Goal: Transaction & Acquisition: Download file/media

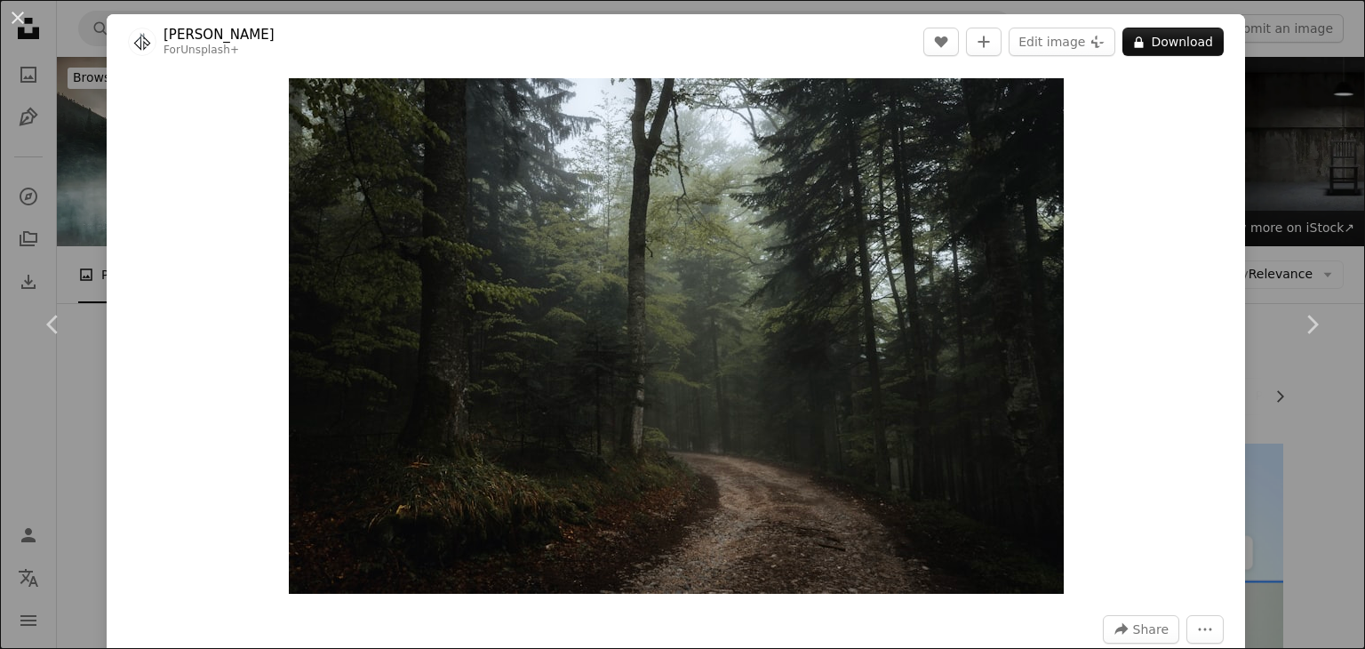
scroll to position [24973, 0]
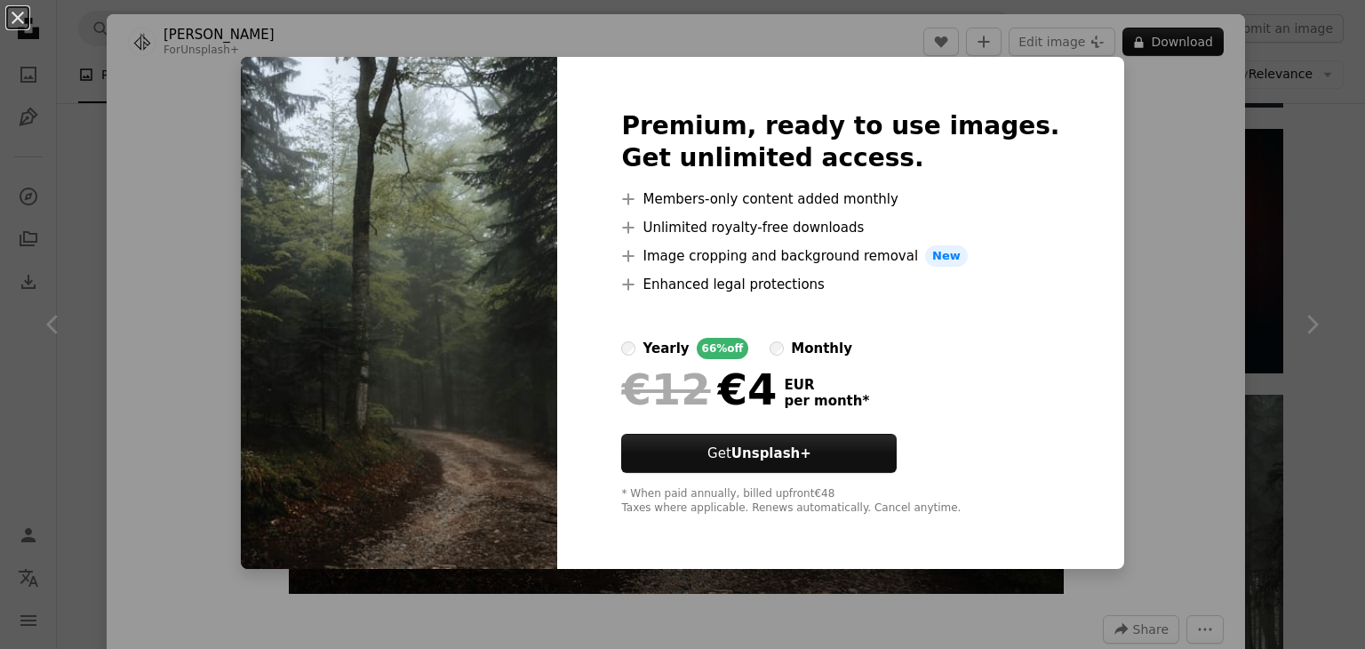
click at [1175, 187] on div "An X shape Premium, ready to use images. Get unlimited access. A plus sign Memb…" at bounding box center [682, 324] width 1365 height 649
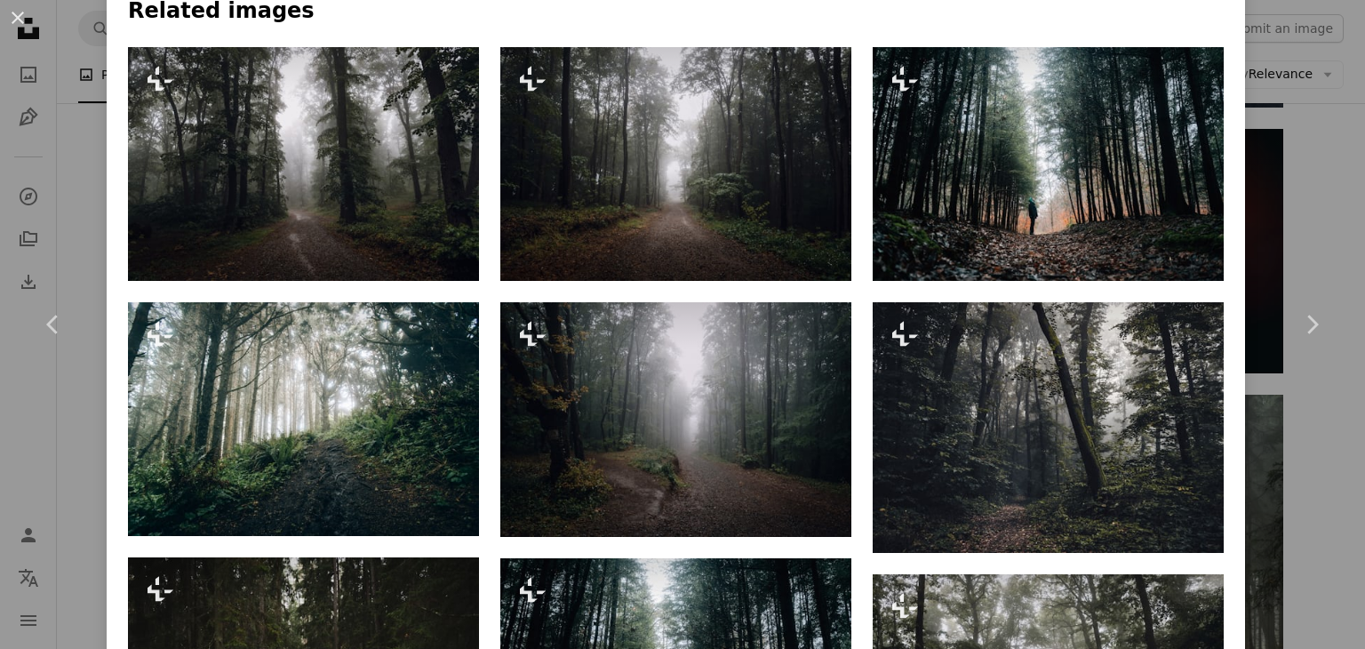
scroll to position [1277, 0]
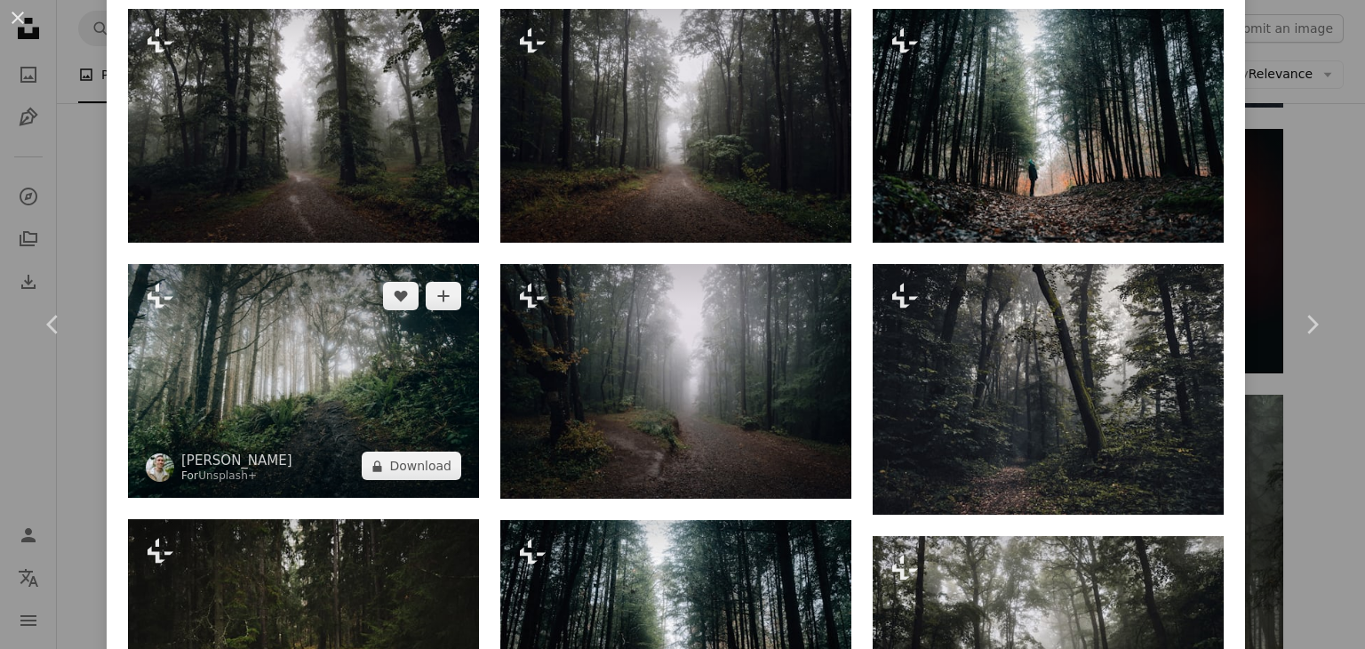
click at [376, 367] on img at bounding box center [303, 381] width 351 height 234
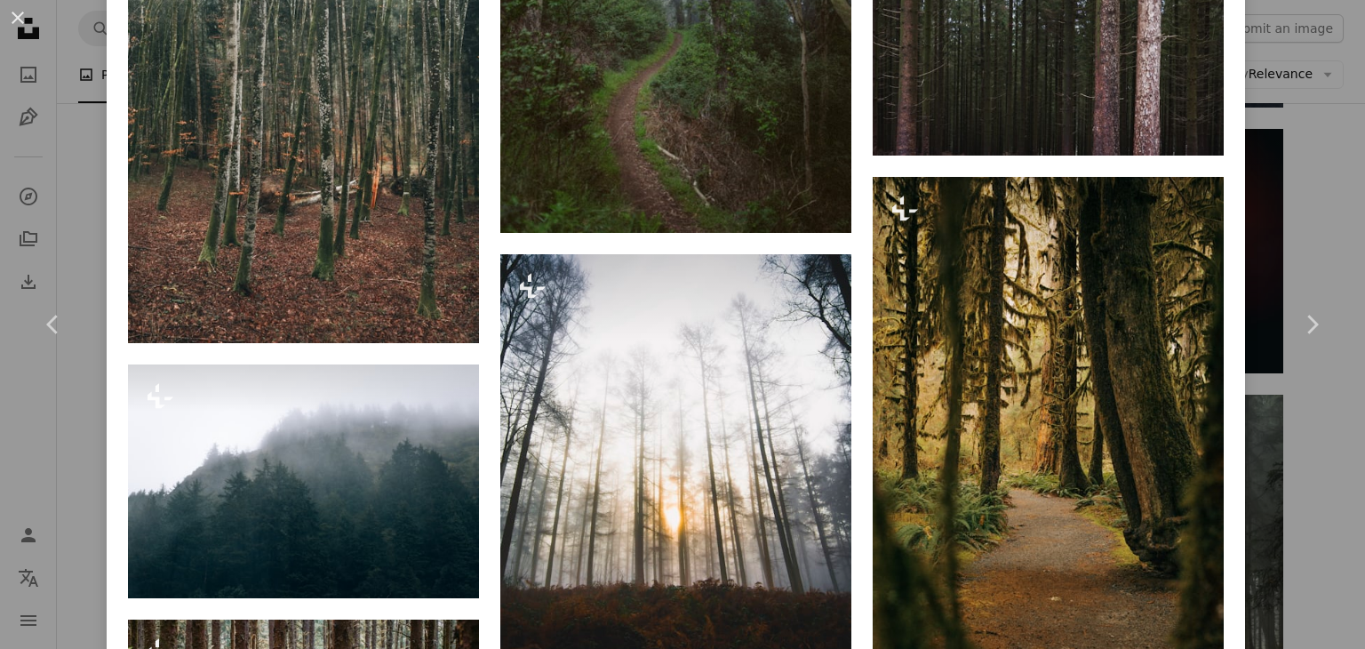
scroll to position [4109, 0]
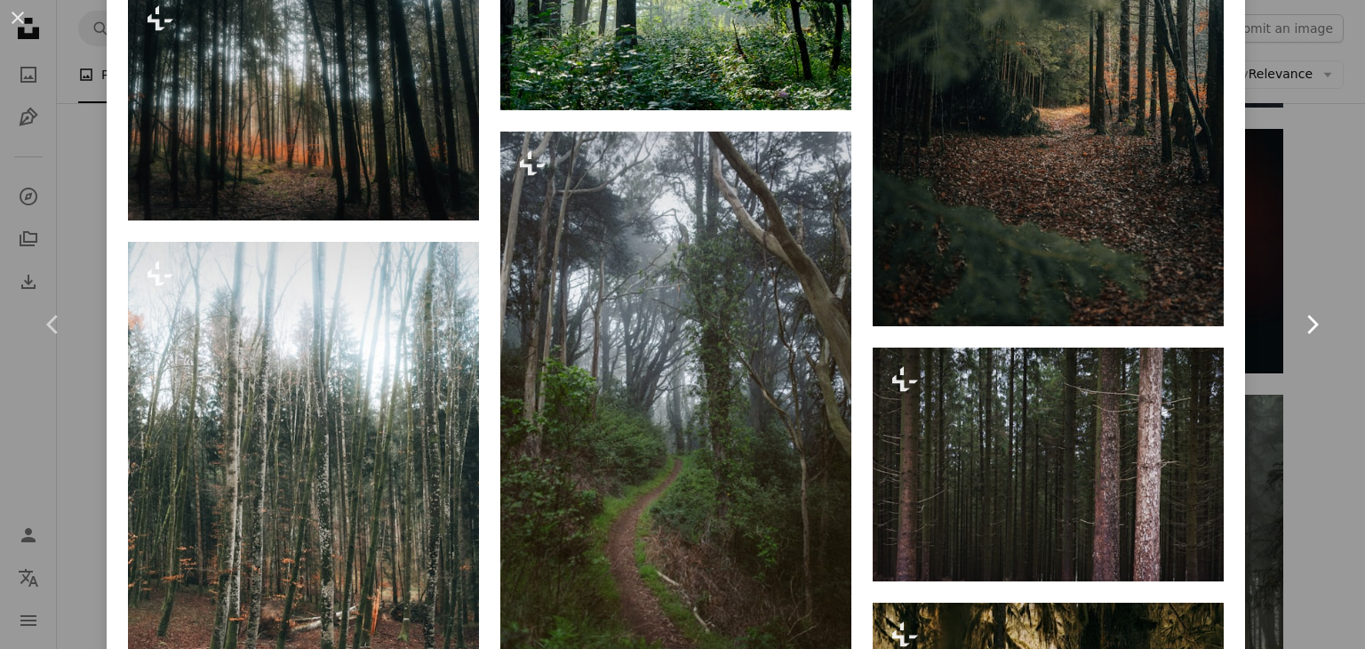
click at [1301, 331] on icon "Chevron right" at bounding box center [1311, 324] width 28 height 28
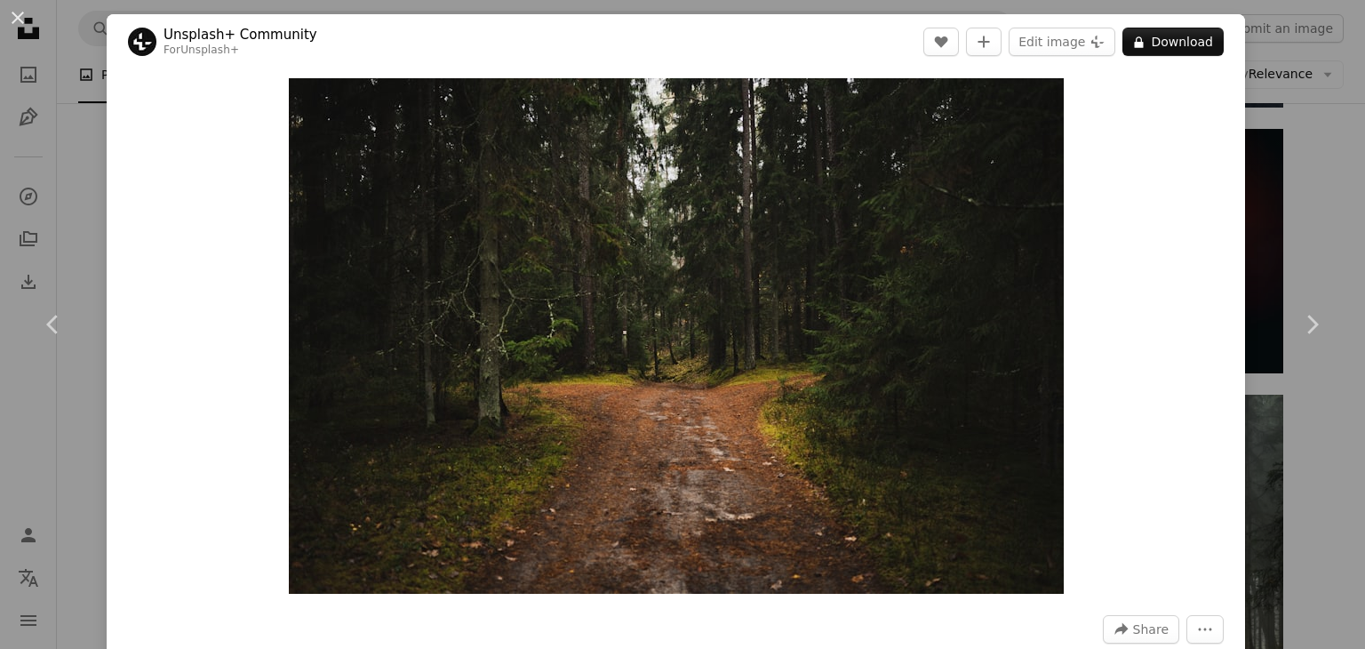
click at [1304, 147] on div "An X shape Chevron left Chevron right Unsplash+ Community For Unsplash+ A heart…" at bounding box center [682, 324] width 1365 height 649
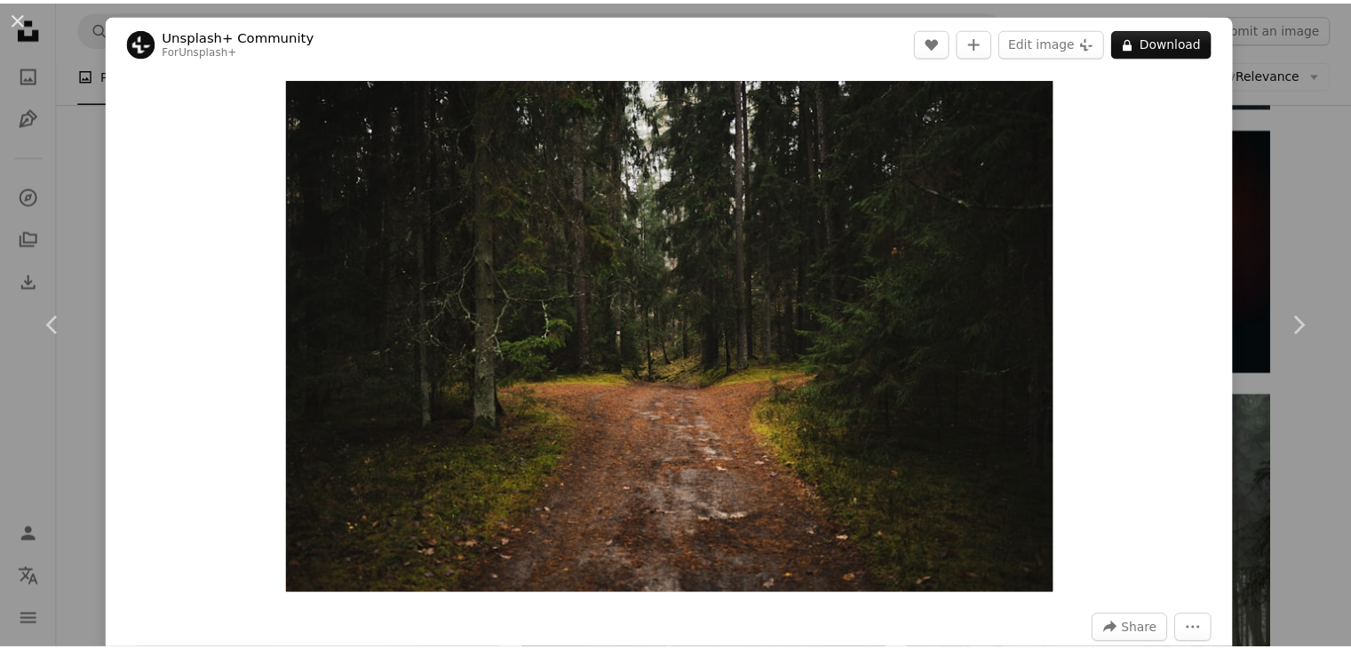
scroll to position [24285, 0]
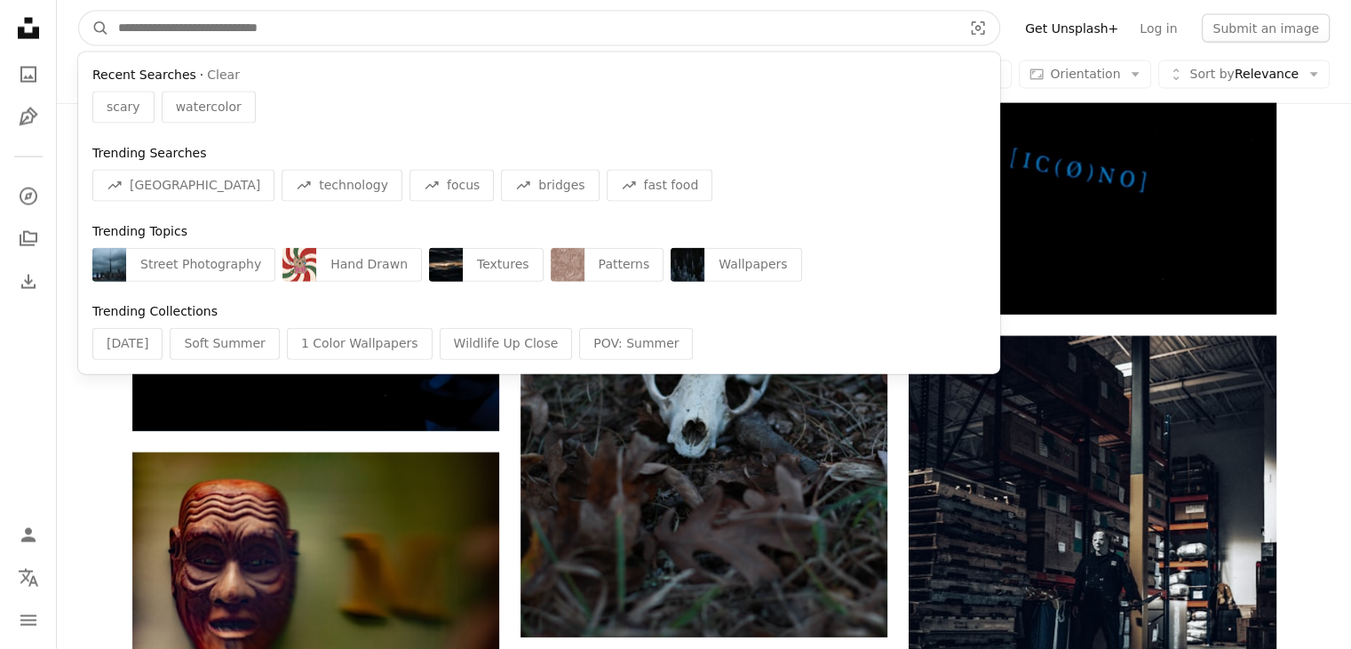
click at [894, 29] on input "Find visuals sitewide" at bounding box center [533, 29] width 848 height 34
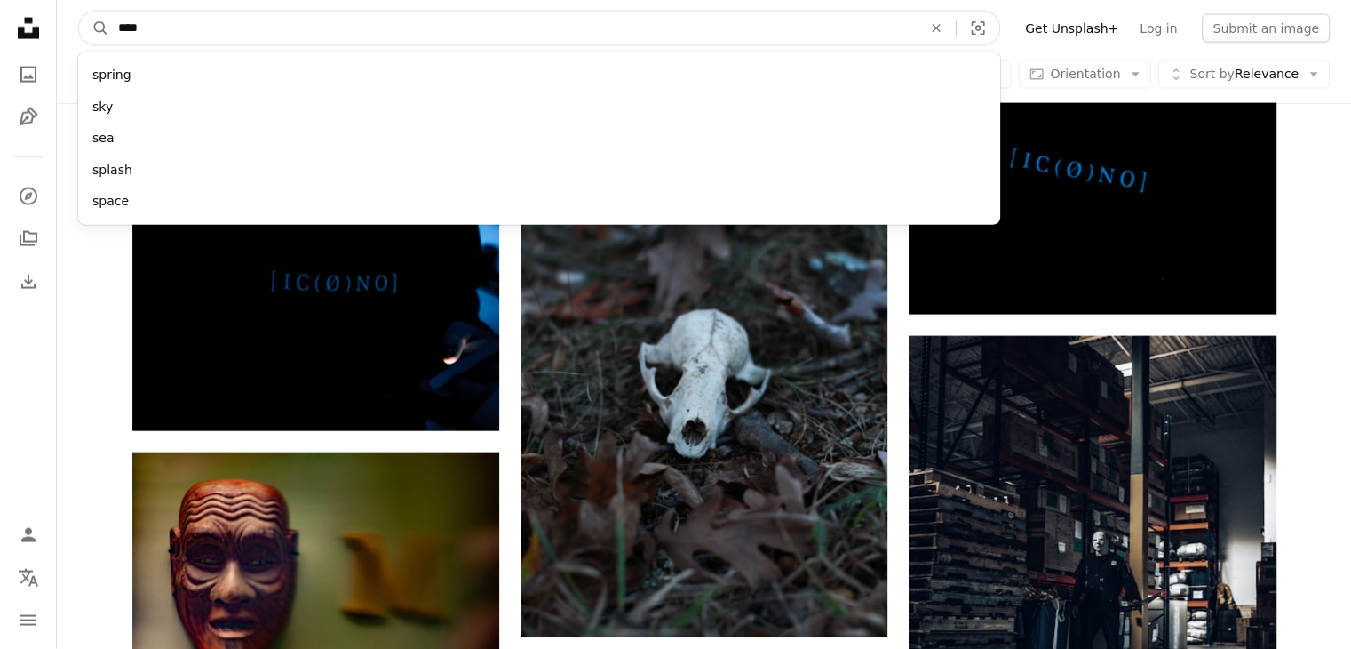
type input "*****"
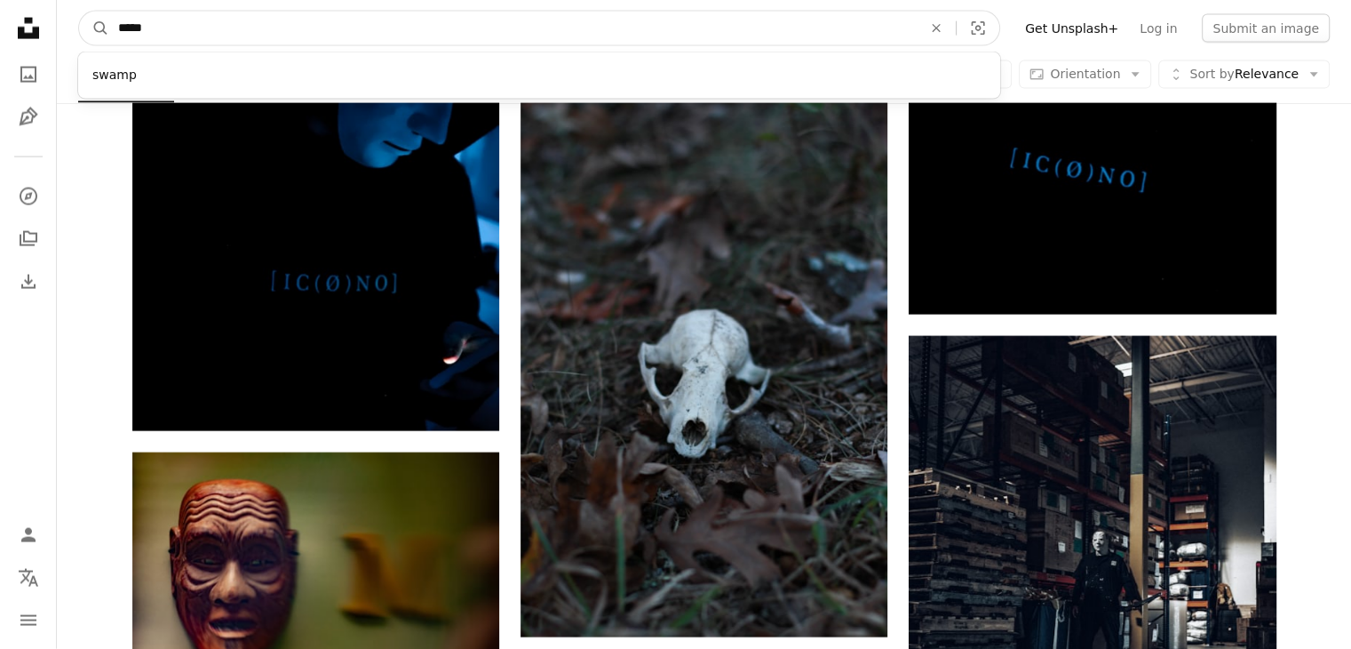
click button "A magnifying glass" at bounding box center [94, 29] width 30 height 34
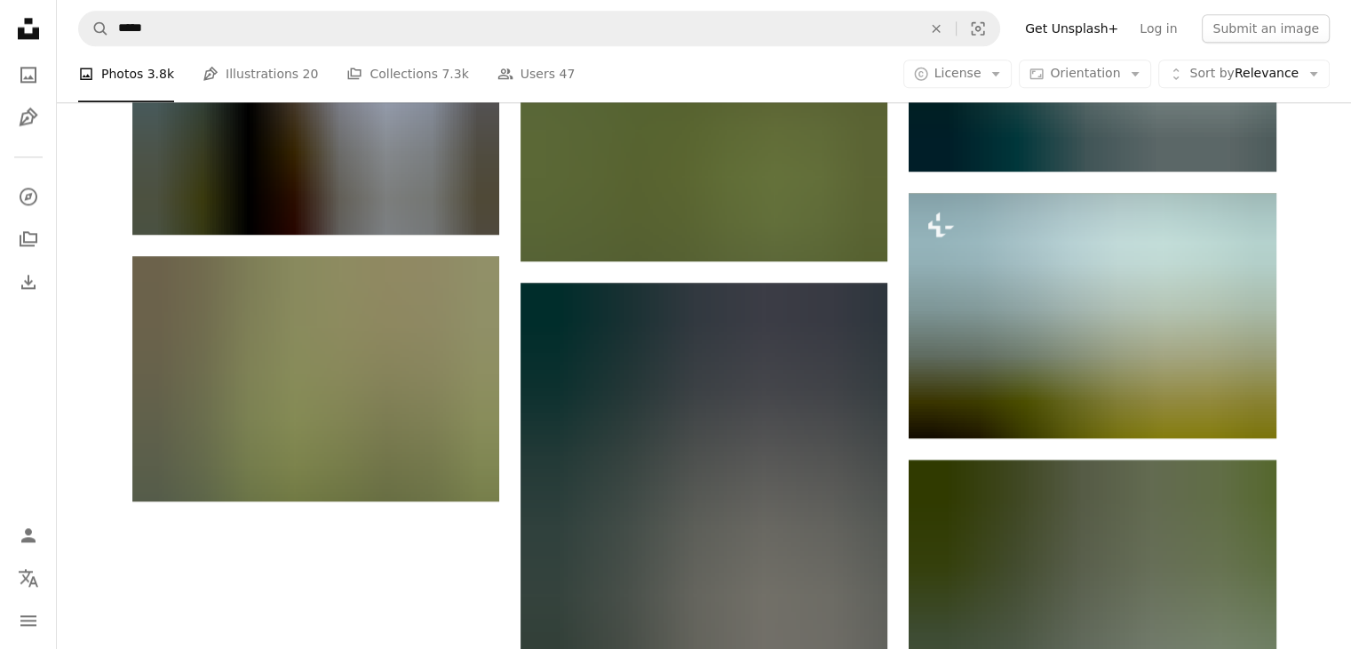
scroll to position [2413, 0]
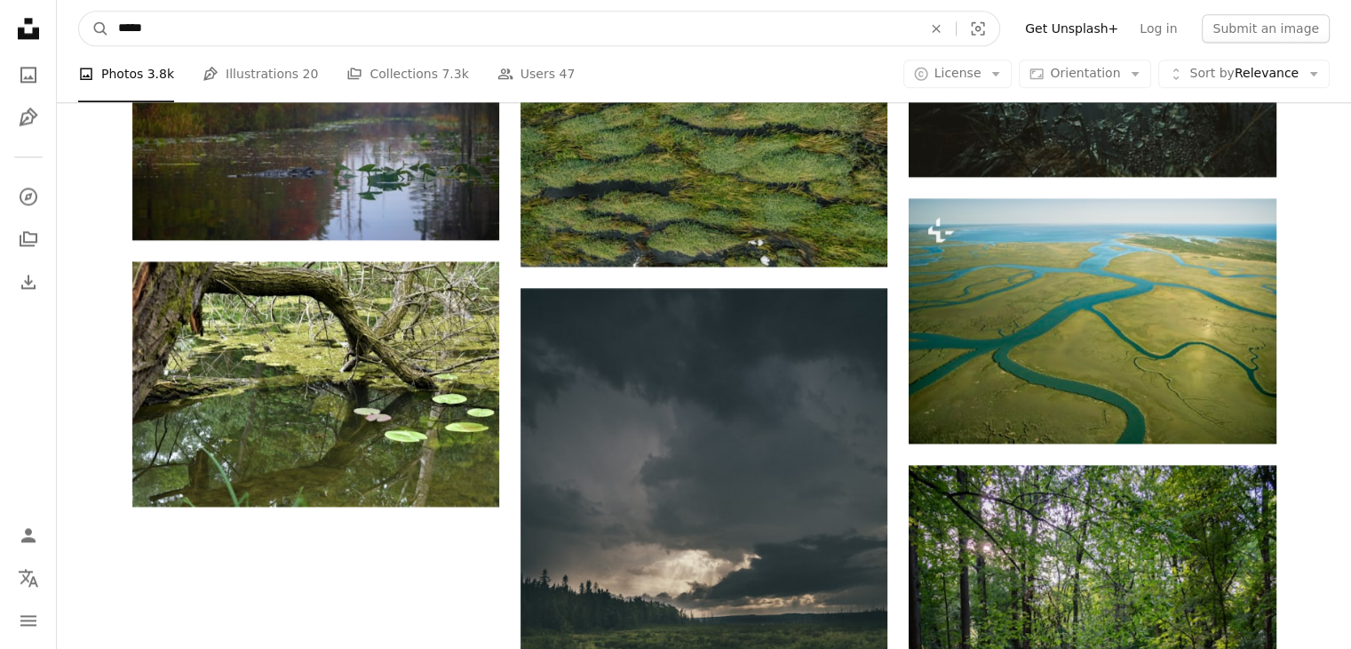
click at [509, 33] on input "*****" at bounding box center [513, 29] width 808 height 34
type input "**********"
click button "A magnifying glass" at bounding box center [94, 29] width 30 height 34
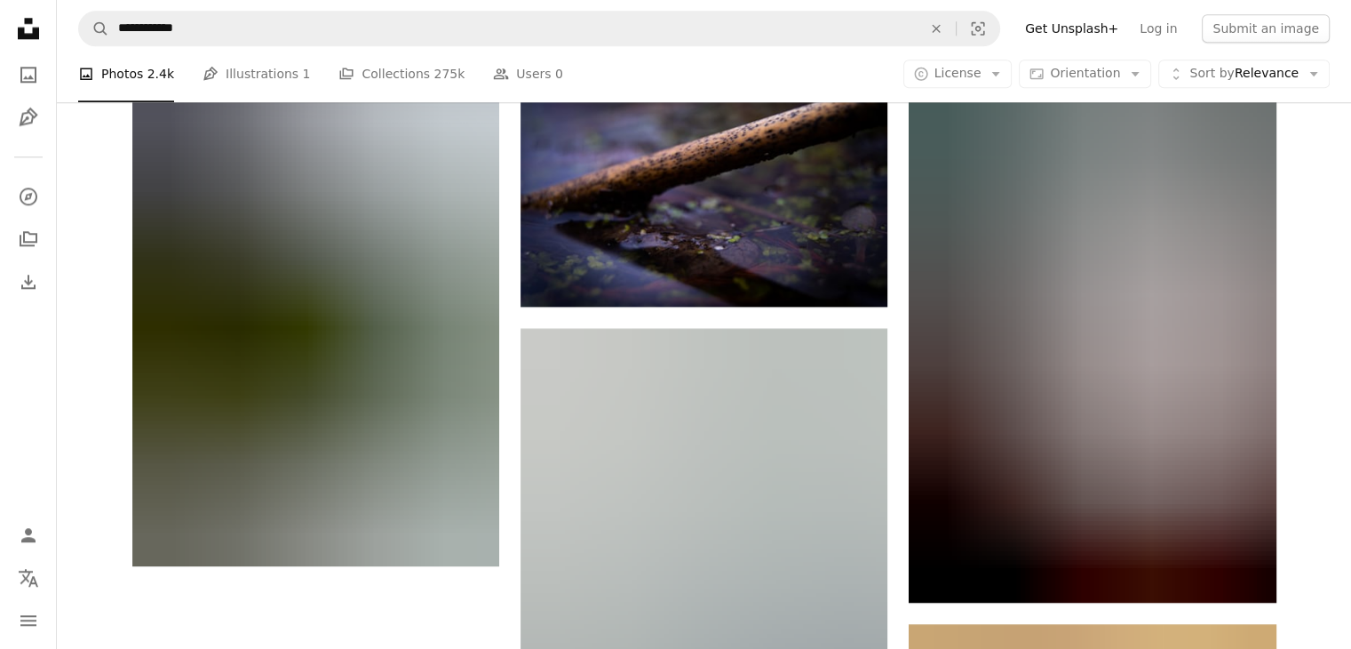
scroll to position [1991, 0]
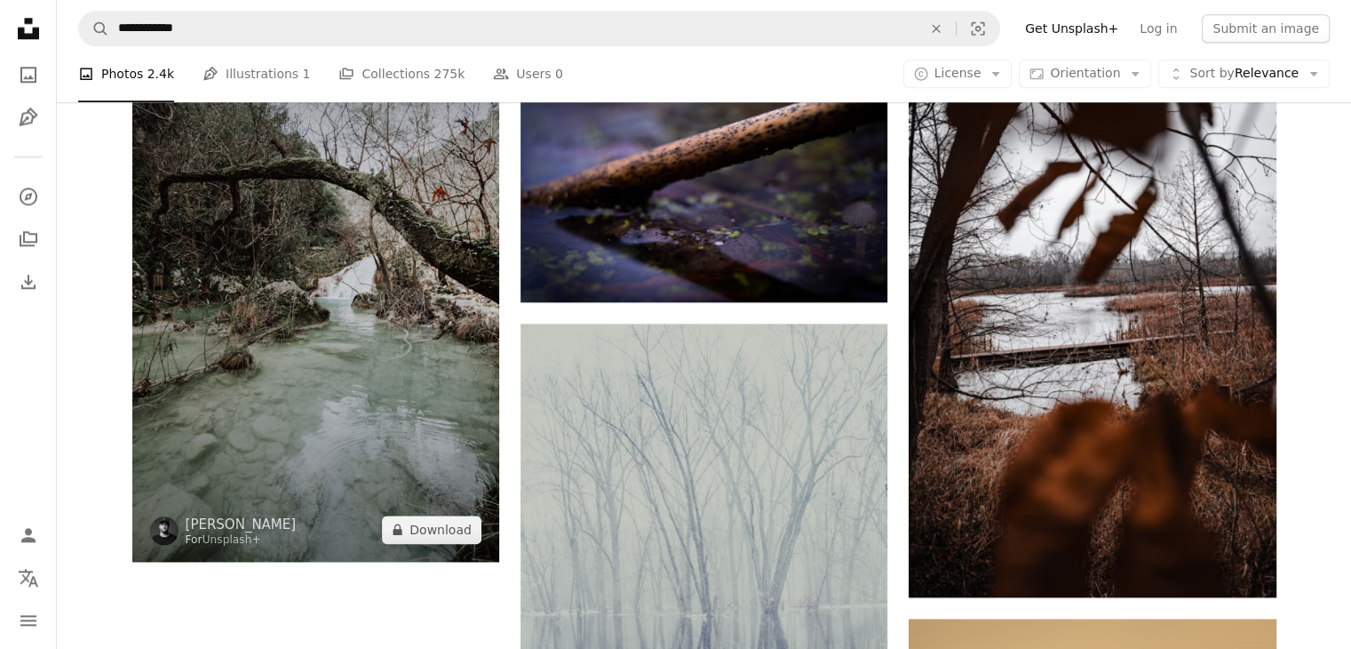
click at [376, 243] on img at bounding box center [315, 286] width 367 height 551
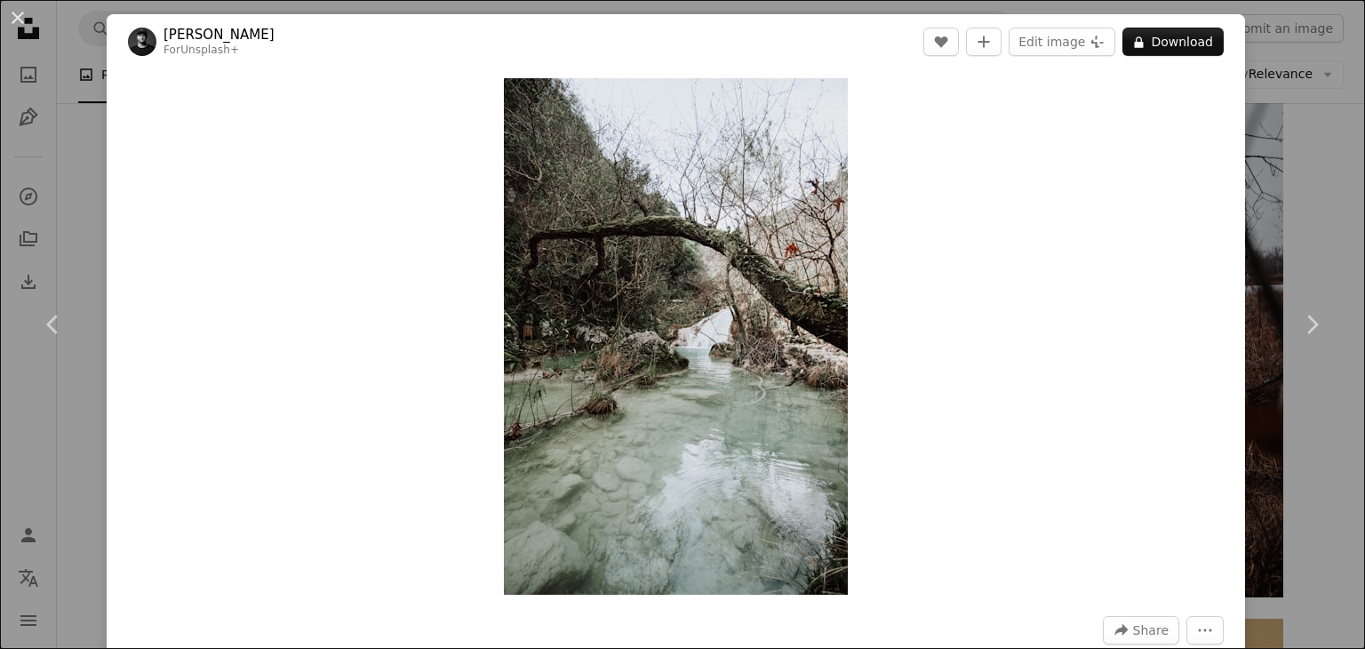
click at [1327, 199] on div "An X shape Chevron left Chevron right [PERSON_NAME] For Unsplash+ A heart A plu…" at bounding box center [682, 324] width 1365 height 649
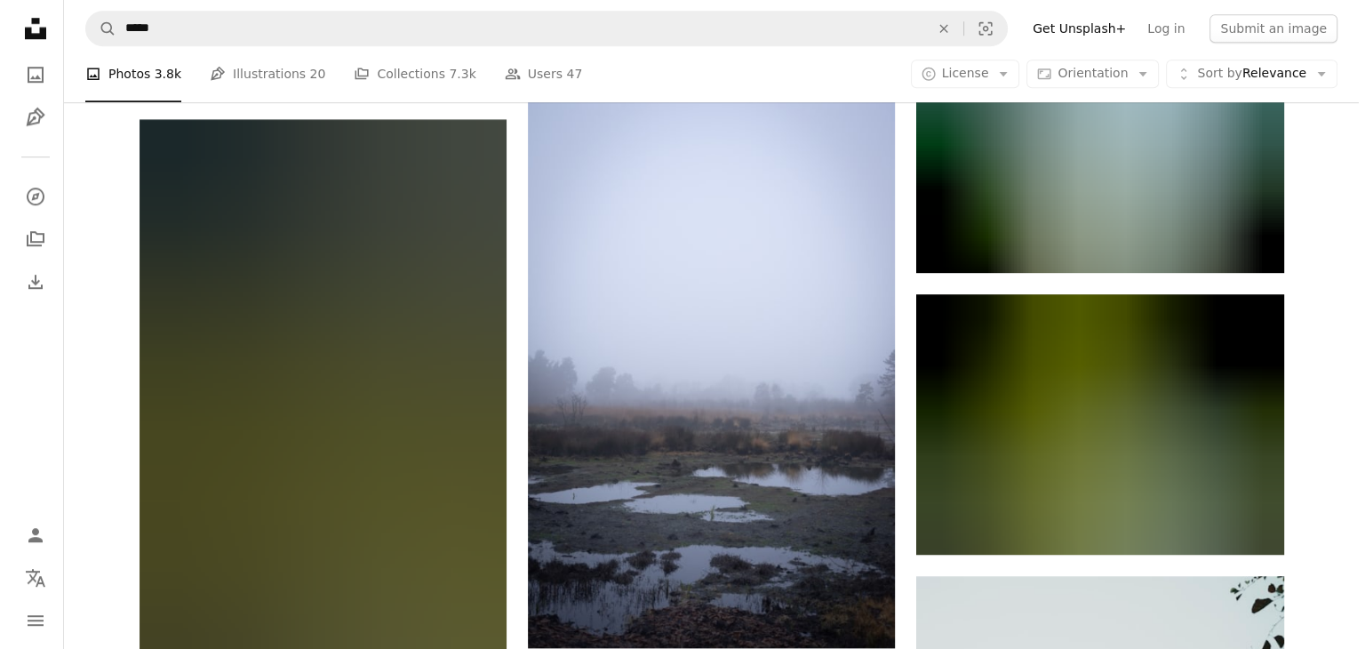
scroll to position [1638, 0]
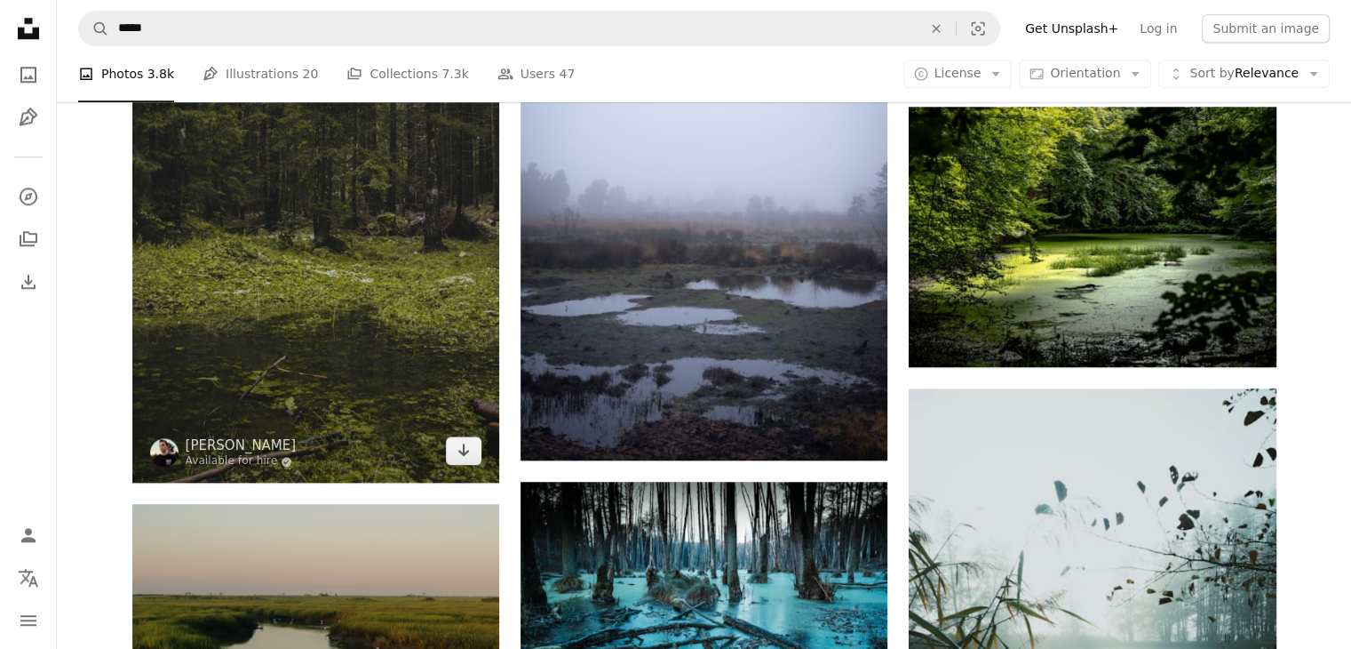
click at [344, 350] on img at bounding box center [315, 207] width 367 height 551
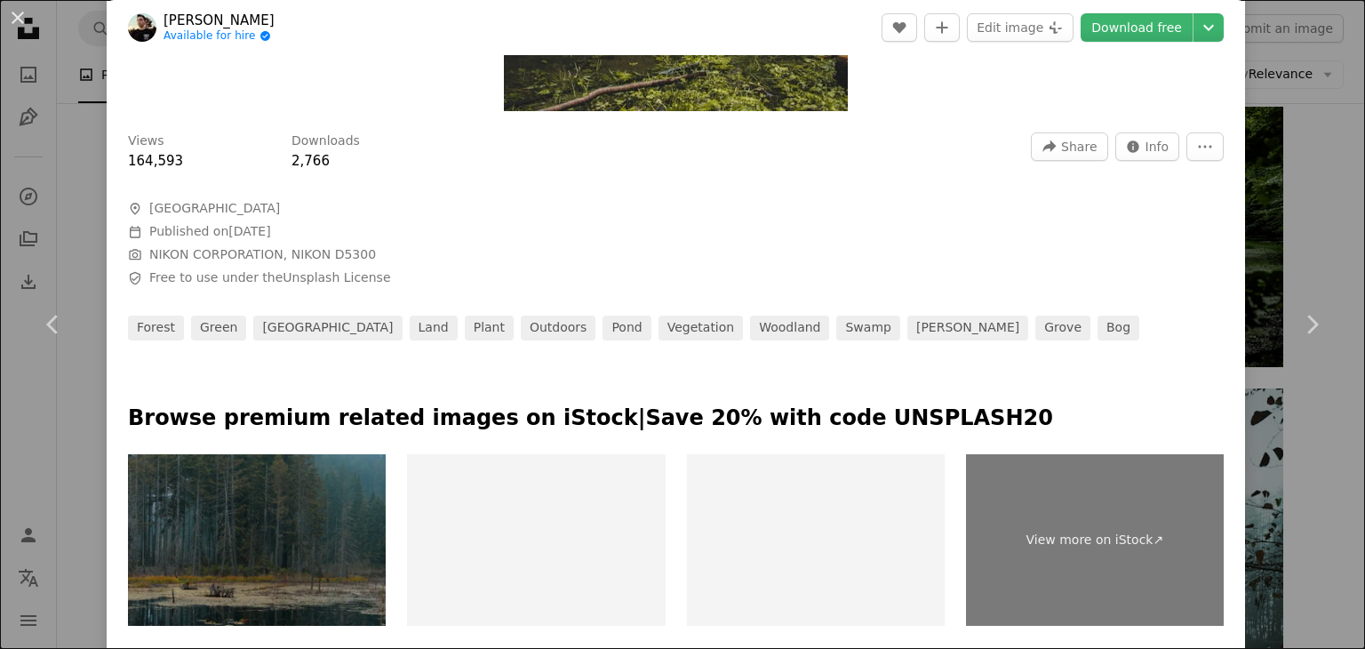
scroll to position [460, 0]
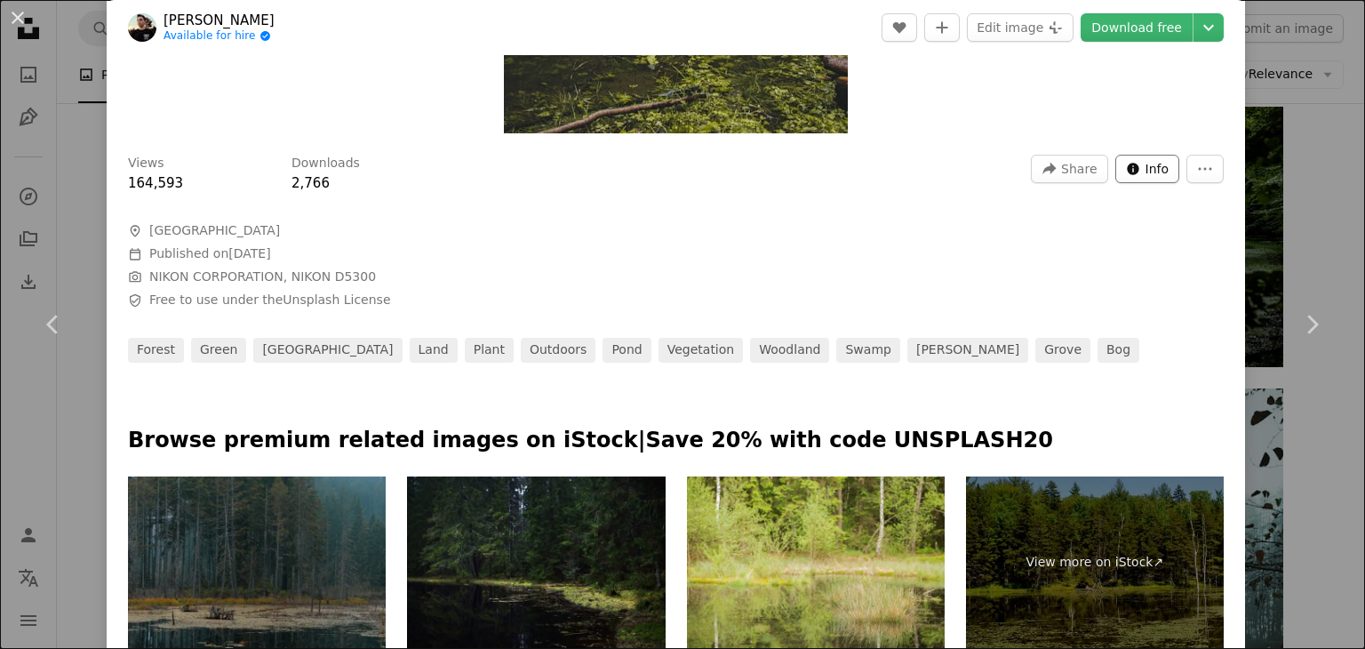
click at [1145, 169] on span "Info" at bounding box center [1157, 168] width 24 height 27
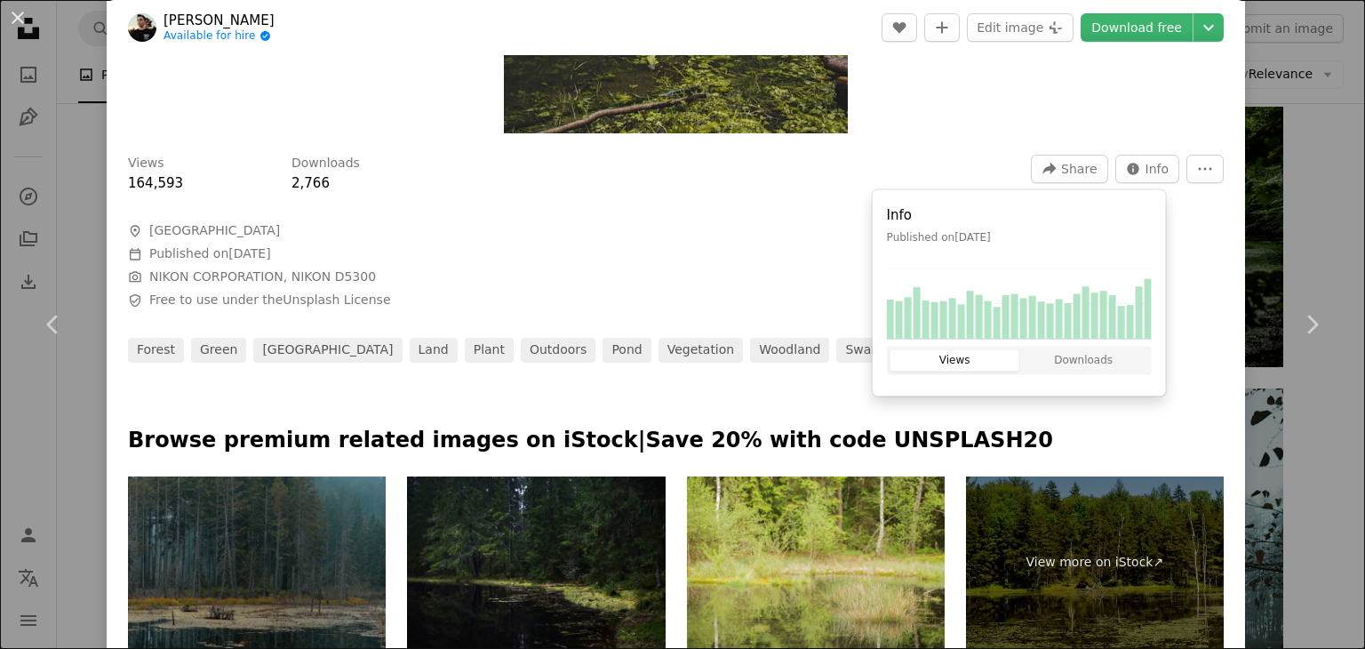
click at [1216, 302] on div "Views 164,593 Downloads 2,766 A forward-right arrow Share Info icon Info More A…" at bounding box center [676, 252] width 1138 height 220
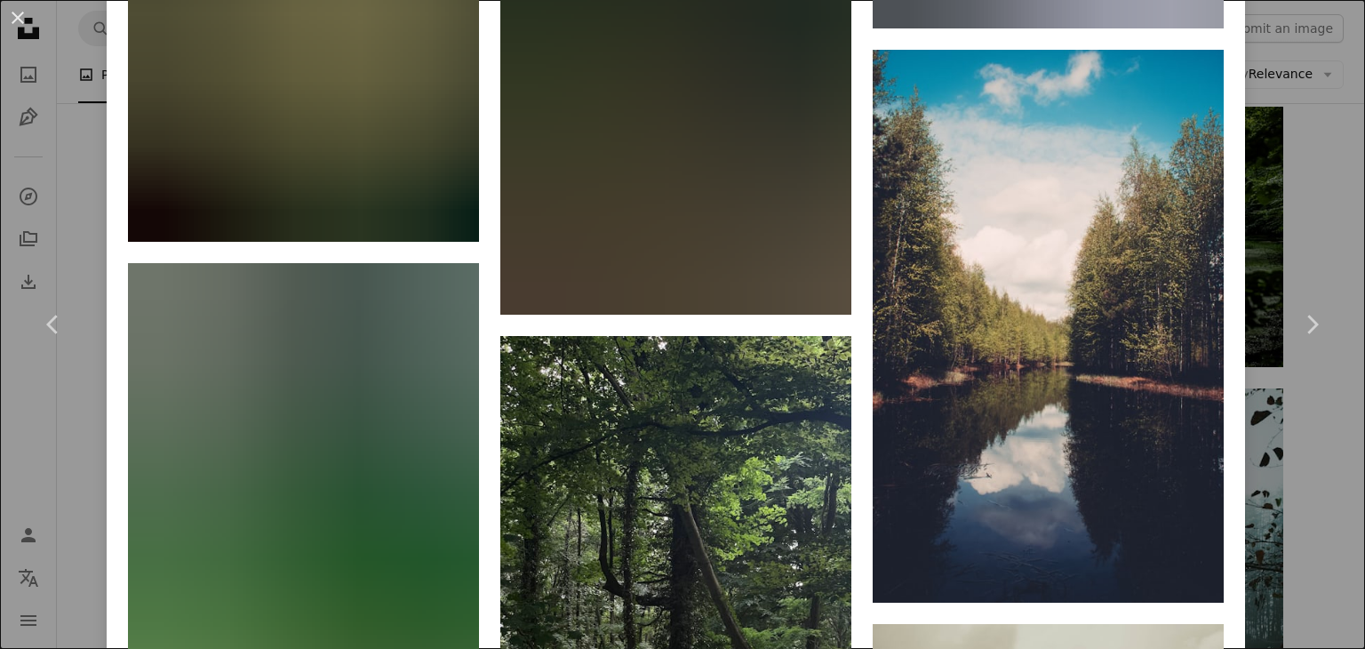
scroll to position [25333, 0]
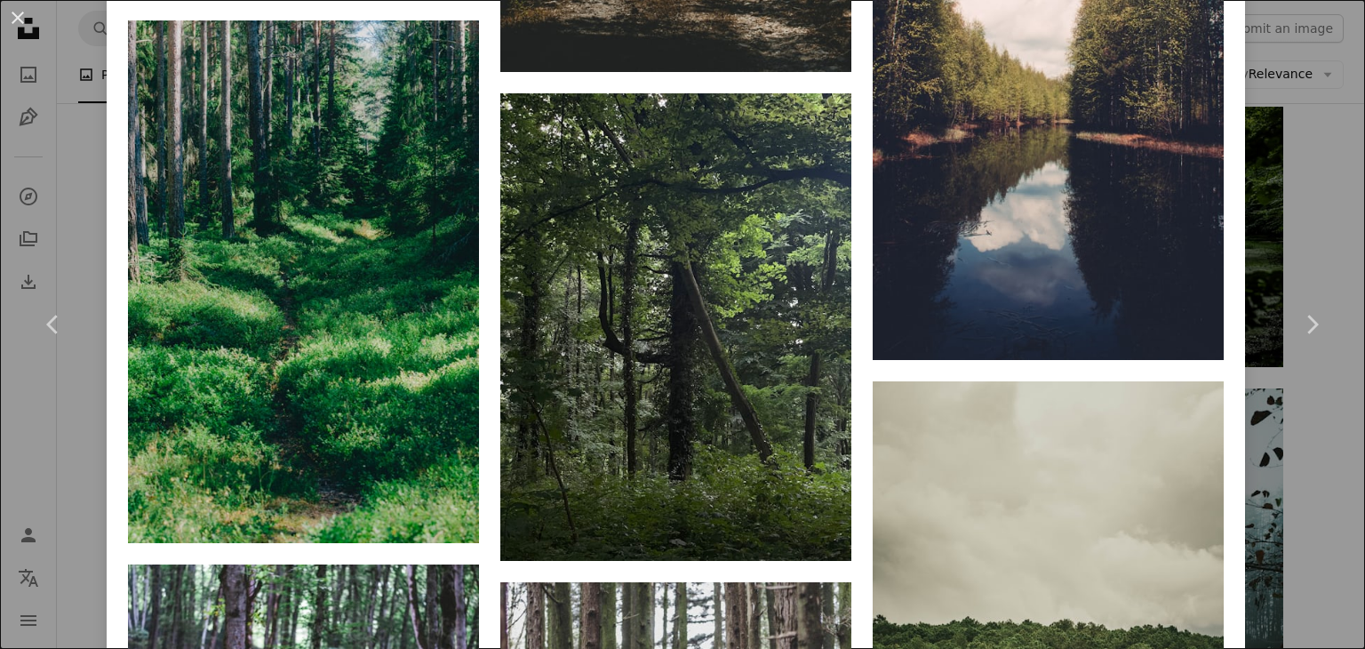
click at [1347, 614] on html "A X shape Unsplash uses cookies and similar technologies to secure our site, pr…" at bounding box center [682, 498] width 1365 height 4272
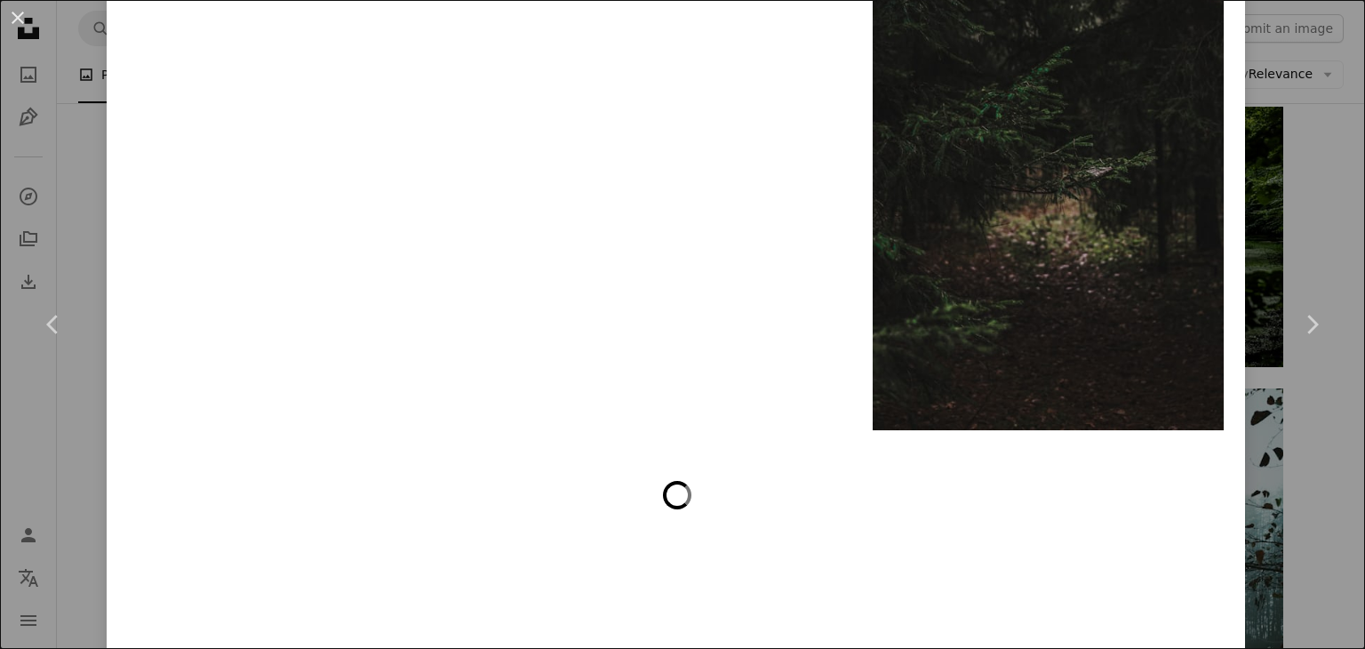
scroll to position [49287, 0]
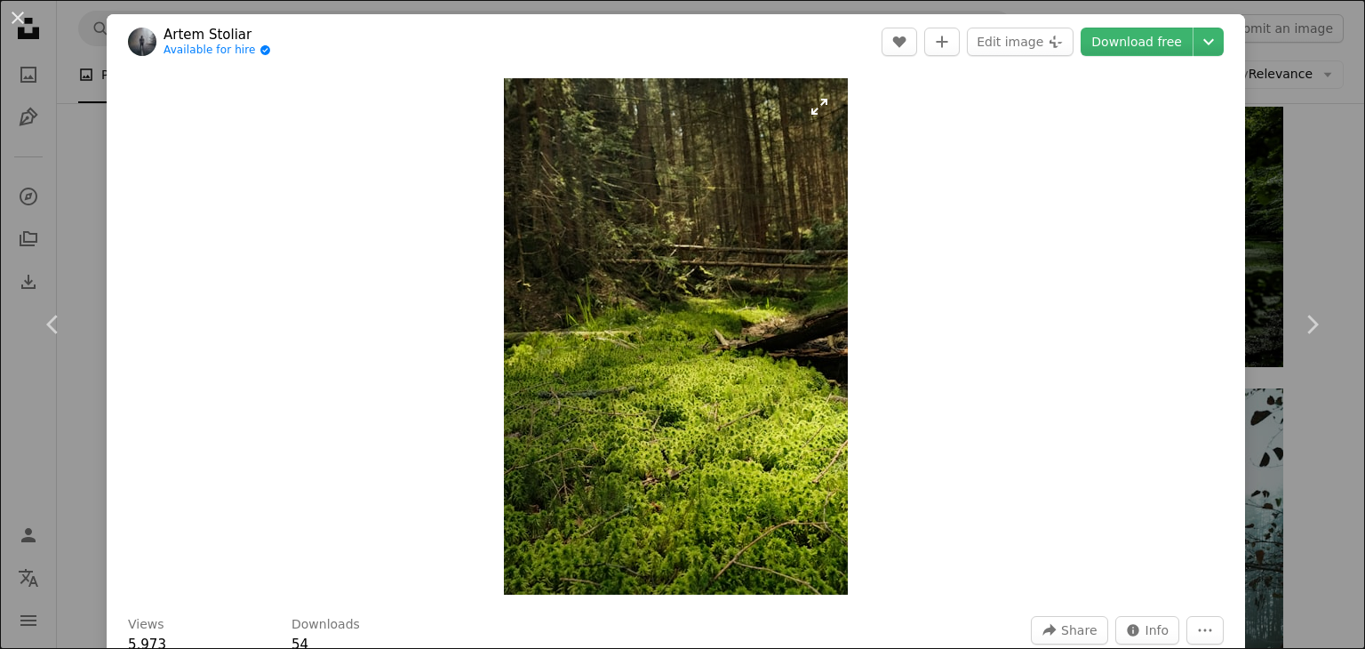
click at [725, 252] on img "Zoom in on this image" at bounding box center [676, 336] width 344 height 516
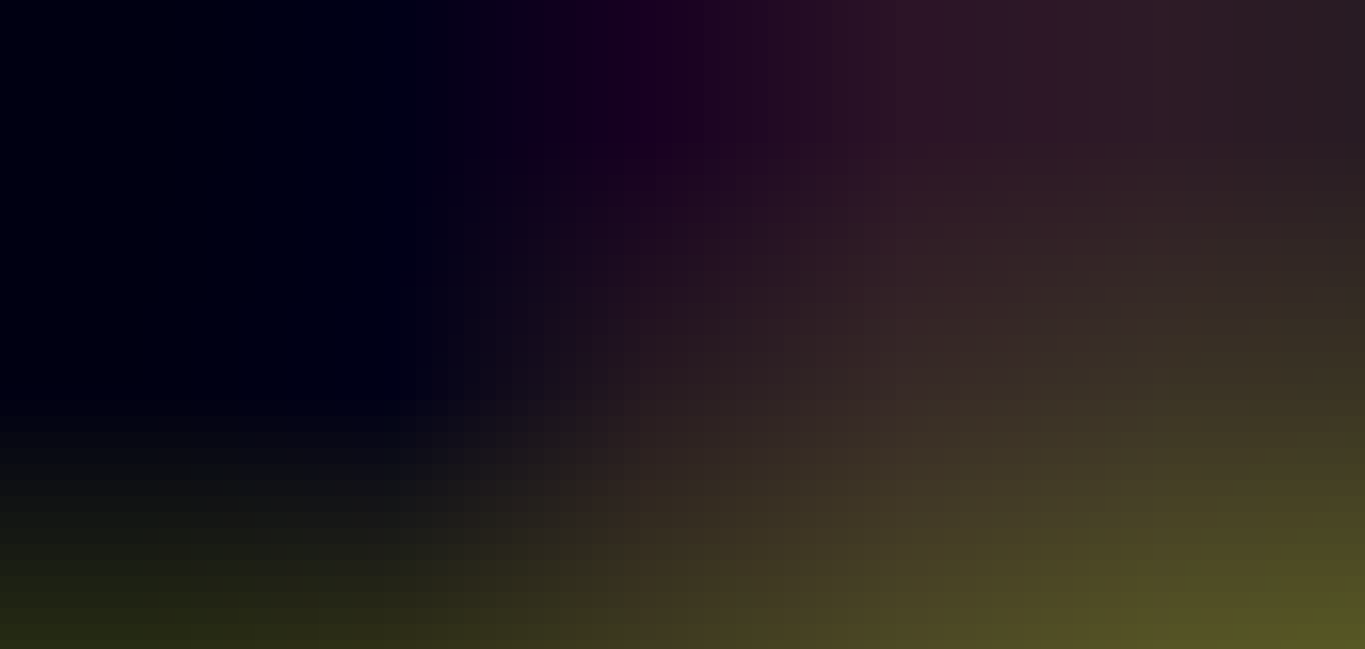
scroll to position [681, 0]
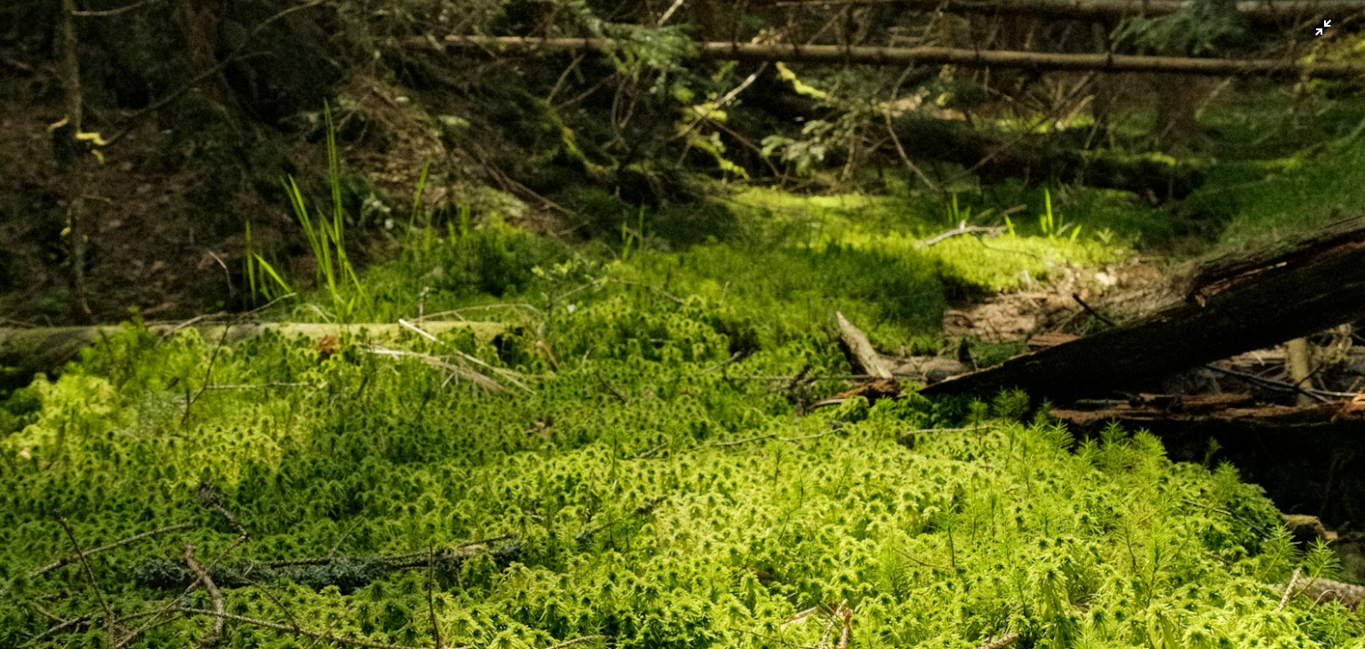
click at [725, 252] on img "Zoom out on this image" at bounding box center [682, 344] width 1366 height 2050
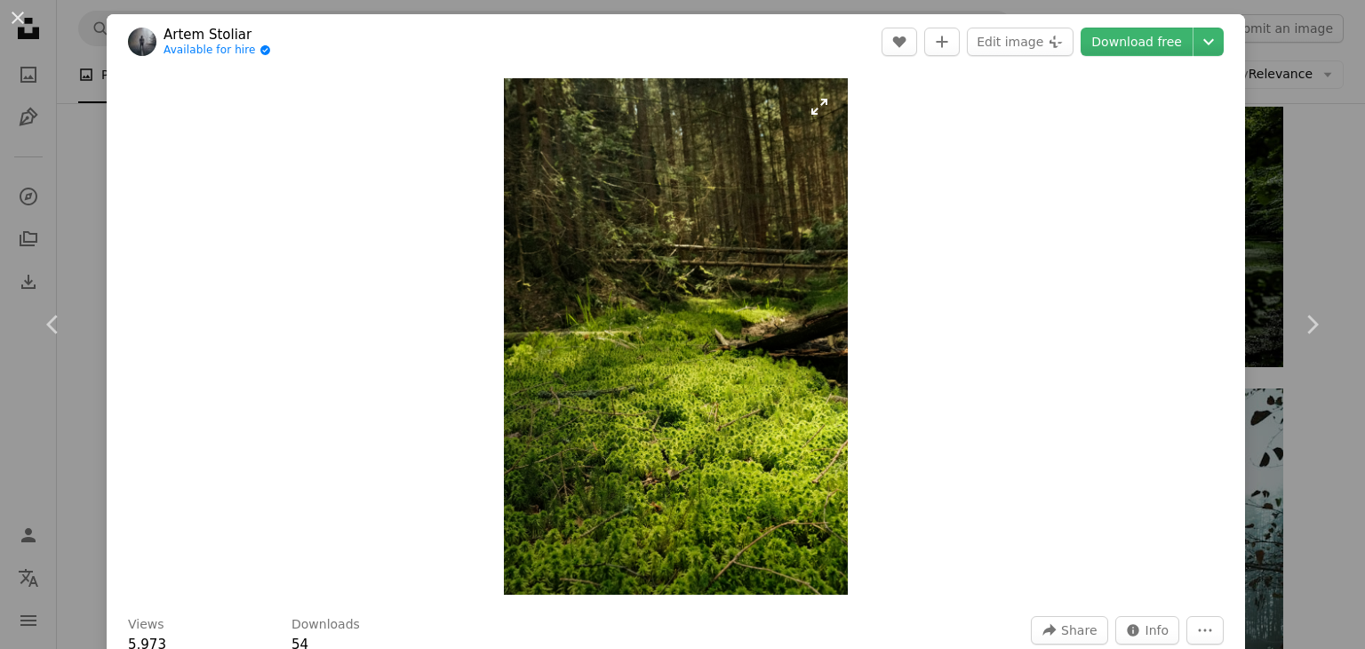
click at [747, 439] on img "Zoom in on this image" at bounding box center [676, 336] width 344 height 516
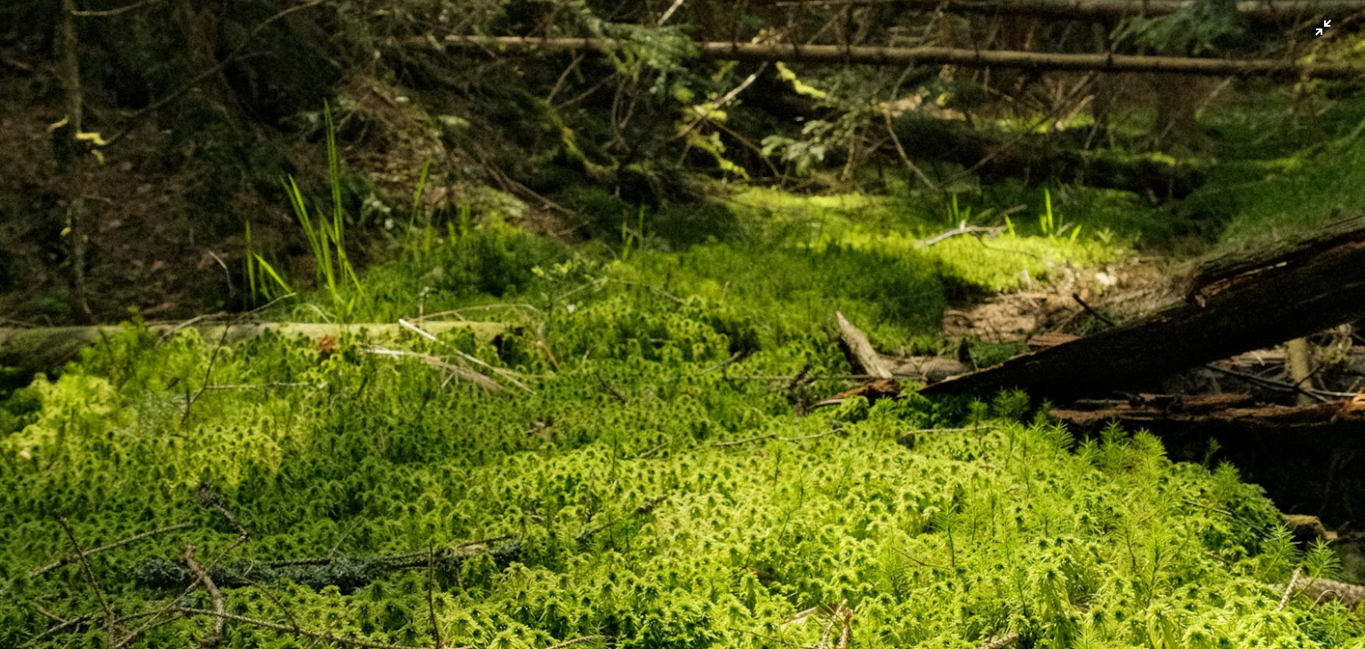
click at [747, 439] on img "Zoom out on this image" at bounding box center [682, 344] width 1366 height 2050
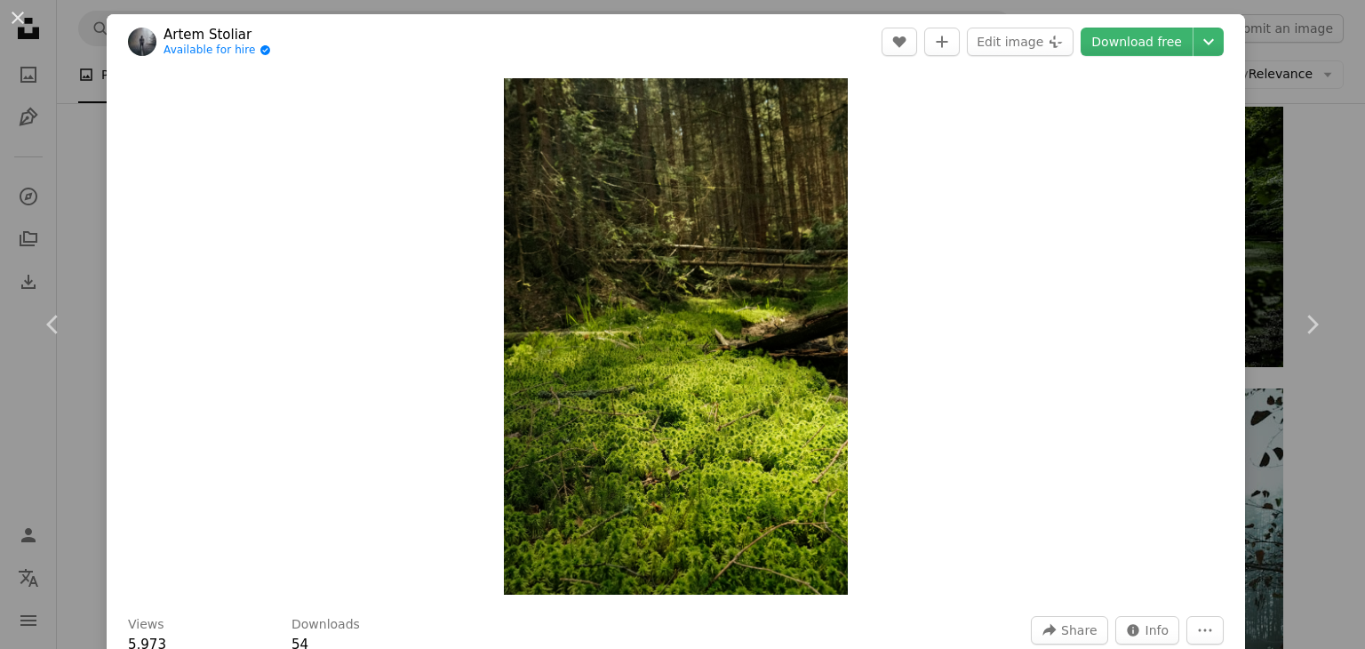
click at [1319, 192] on div "An X shape Chevron left Chevron right [PERSON_NAME] Available for hire A checkm…" at bounding box center [682, 324] width 1365 height 649
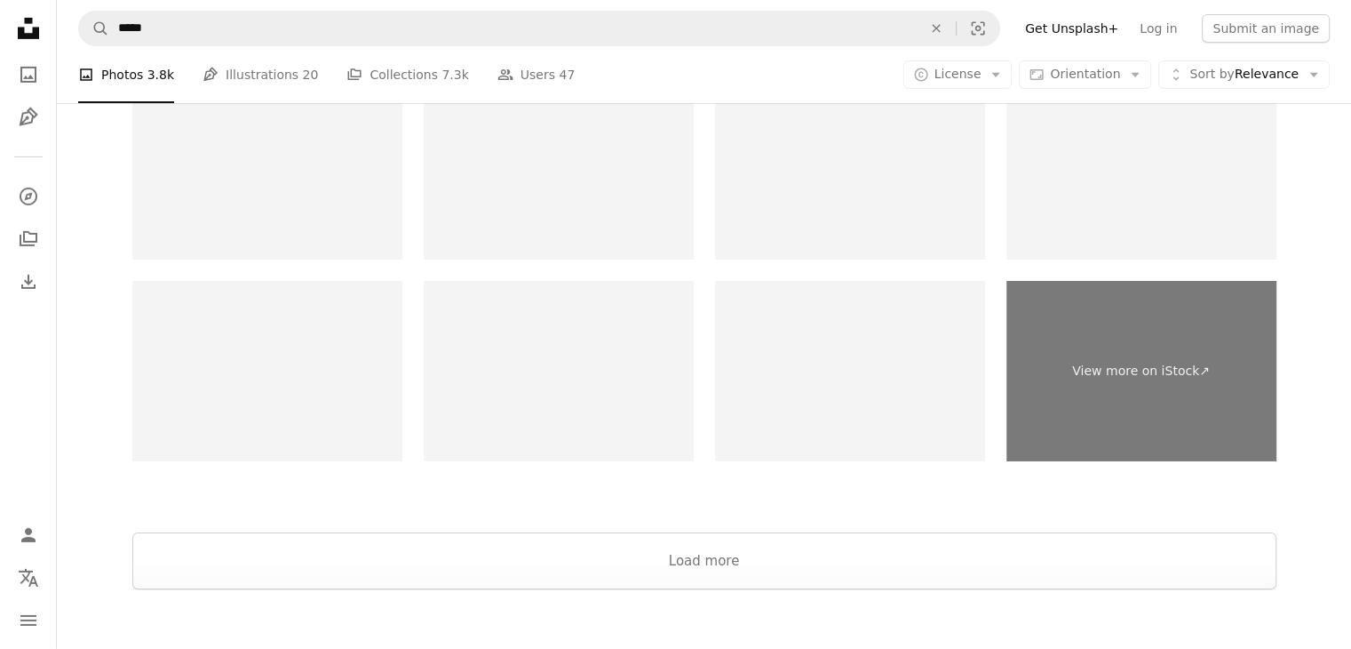
scroll to position [6146, 0]
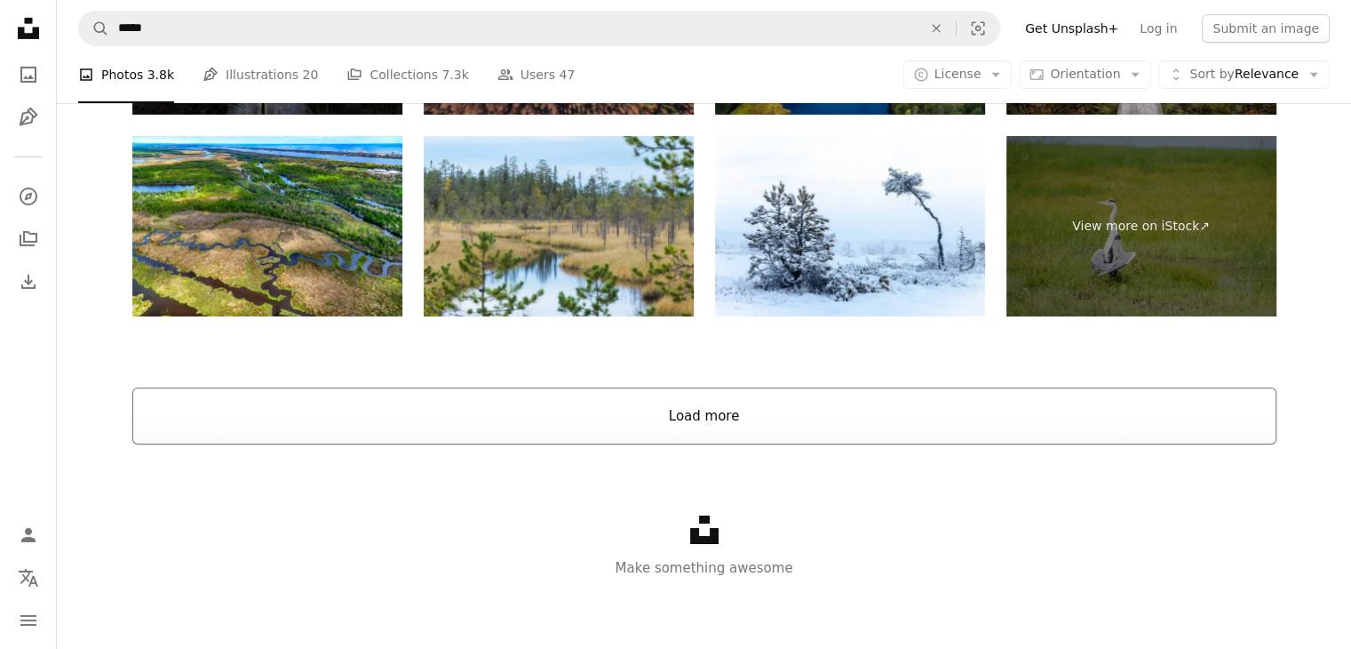
click at [1166, 424] on button "Load more" at bounding box center [704, 415] width 1144 height 57
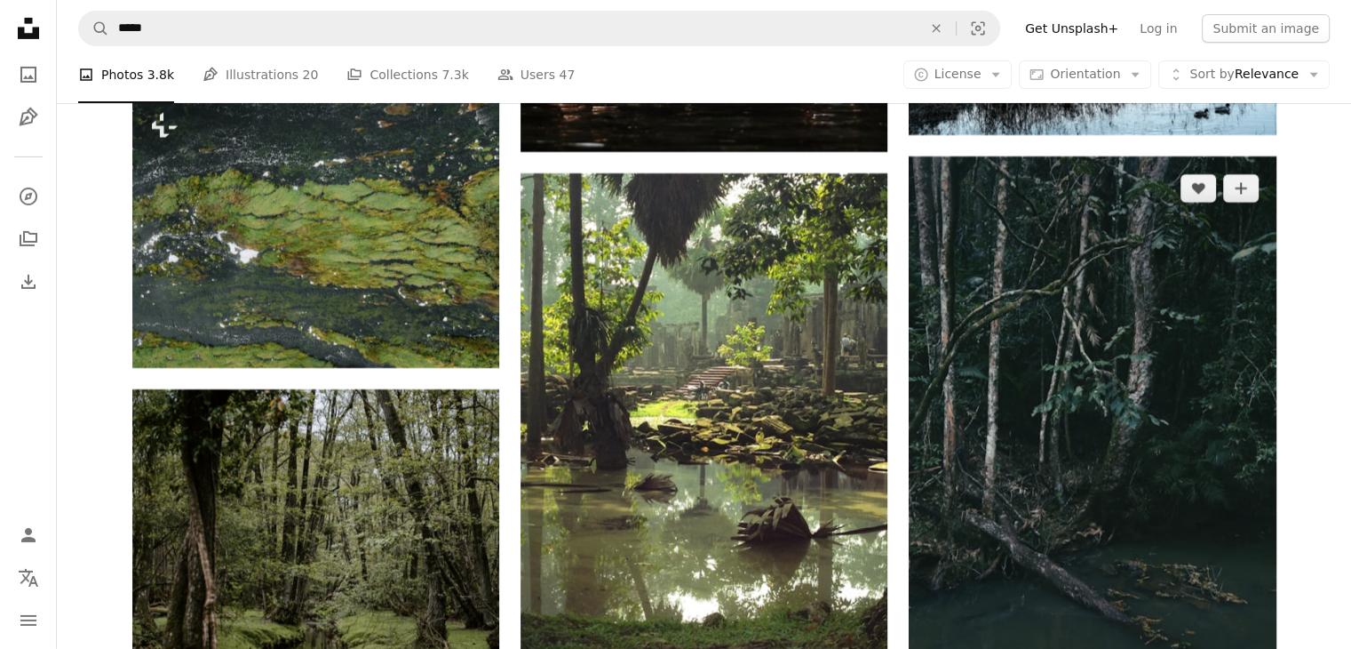
click at [1164, 442] on img at bounding box center [1092, 431] width 367 height 551
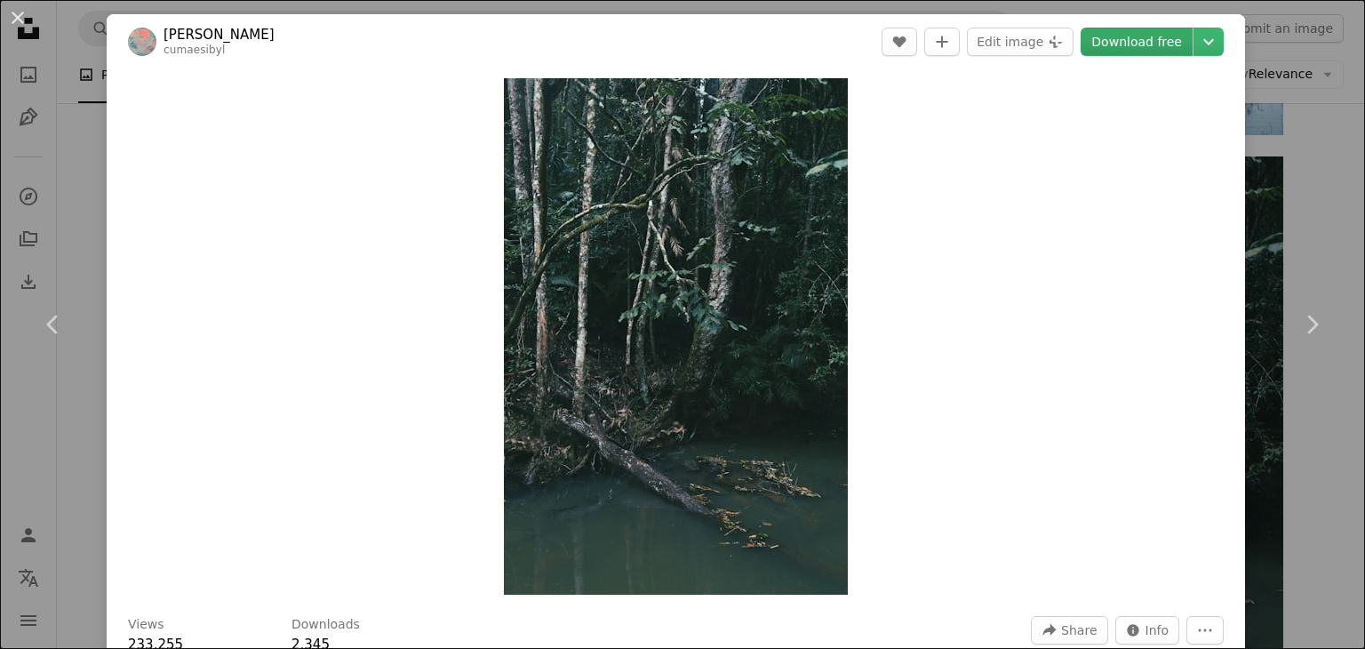
click at [1113, 39] on link "Download free" at bounding box center [1136, 42] width 112 height 28
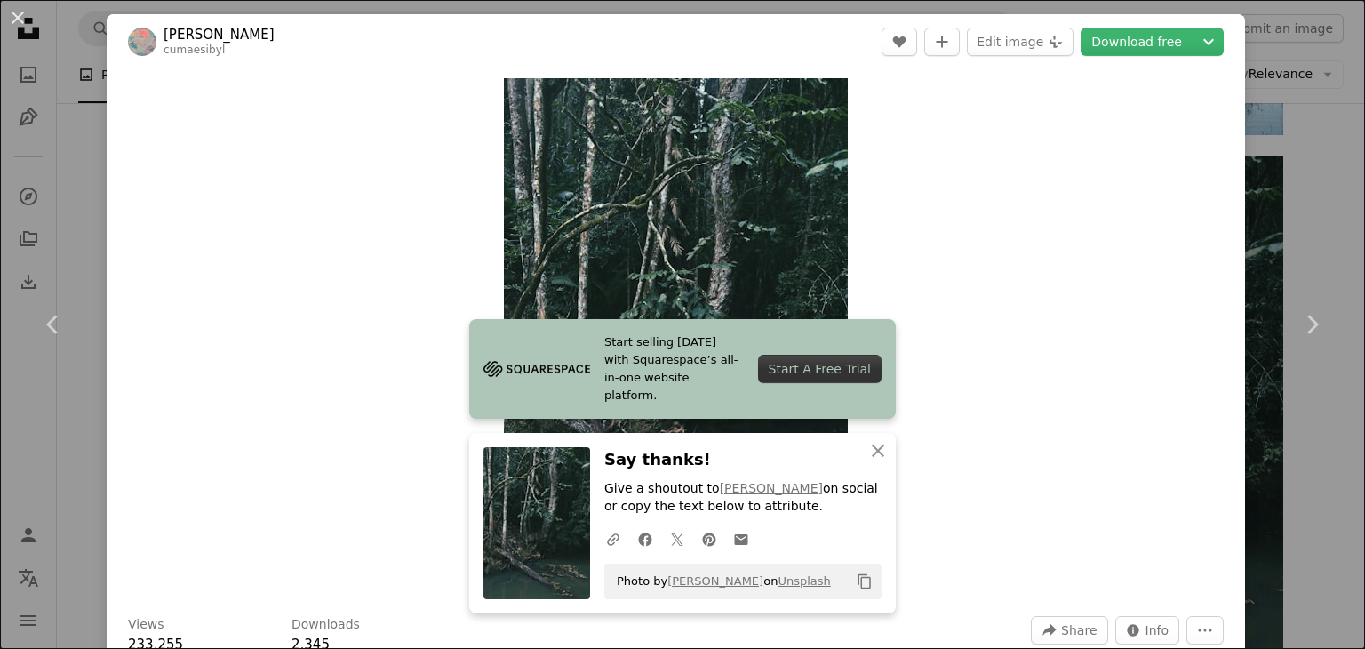
click at [1332, 161] on div "An X shape Chevron left Chevron right Start selling [DATE] with Squarespace’s a…" at bounding box center [682, 324] width 1365 height 649
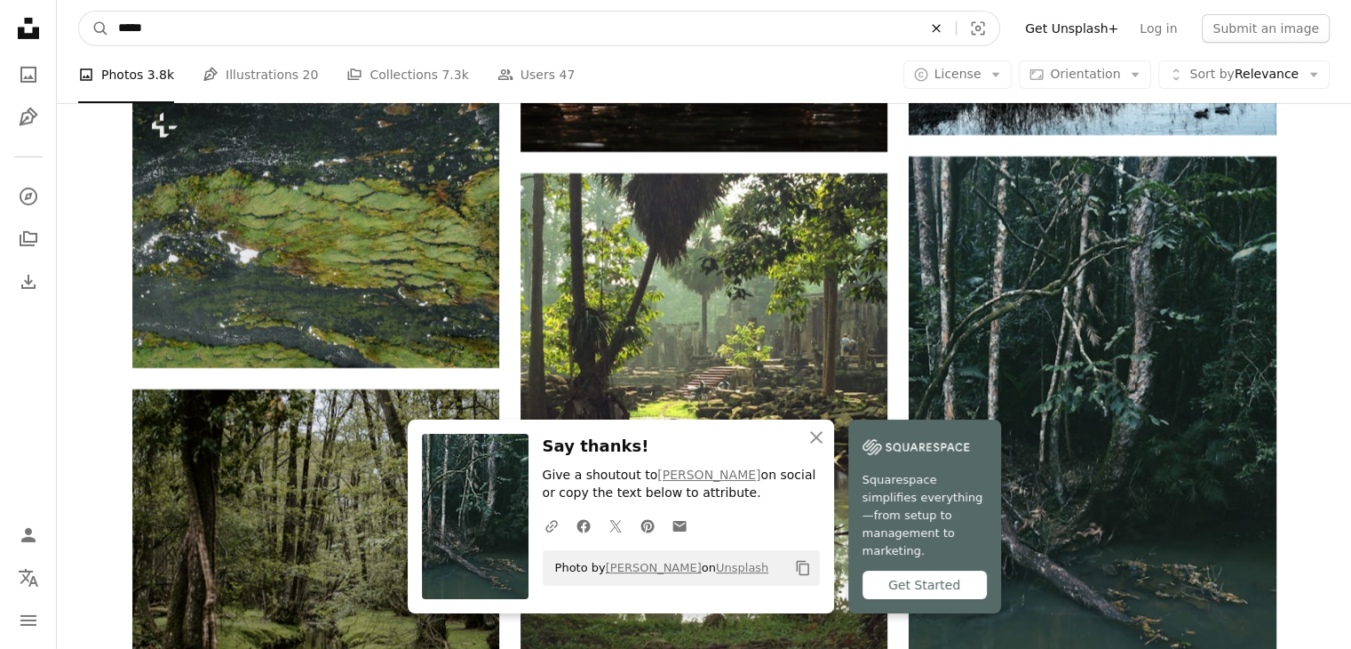
click at [956, 29] on icon "An X shape" at bounding box center [936, 28] width 39 height 14
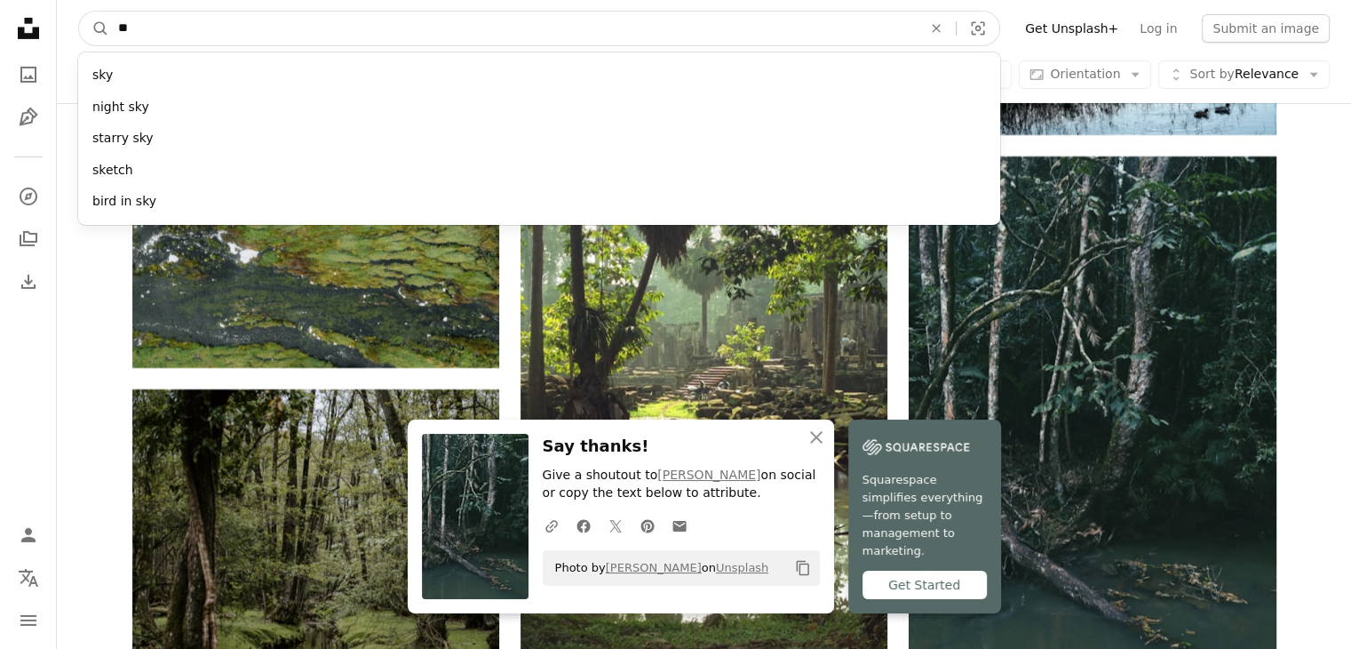
type input "***"
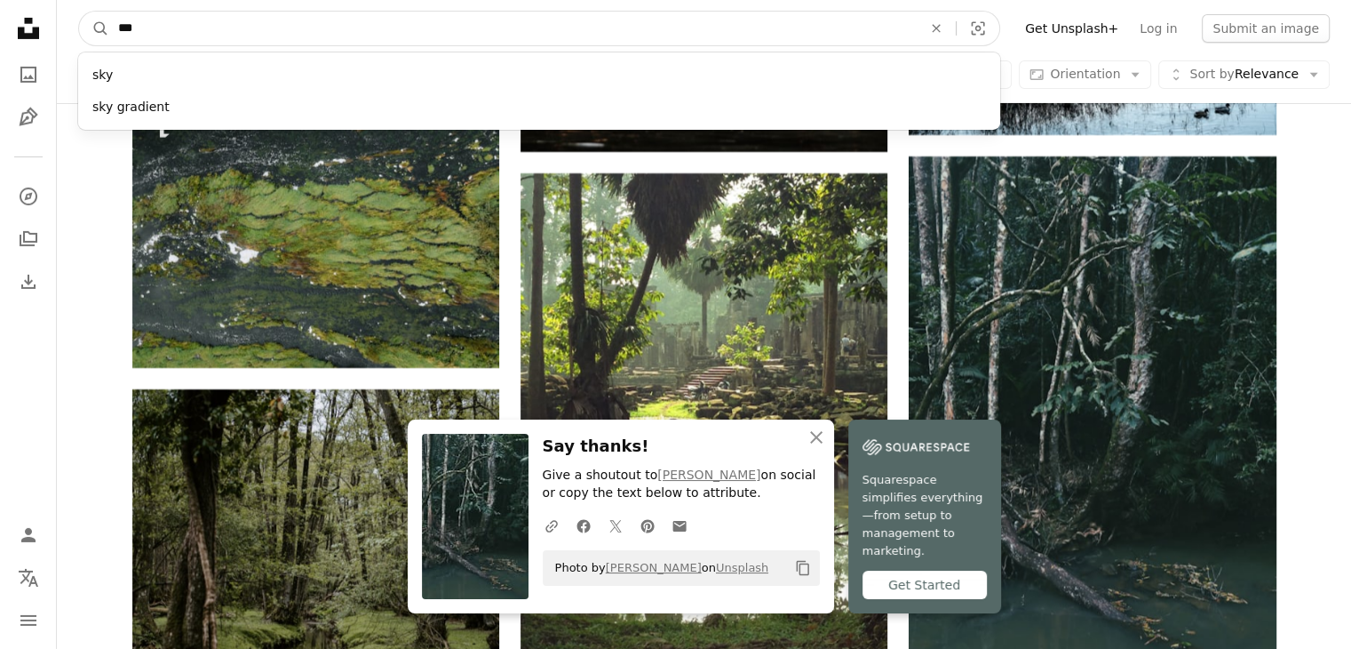
click button "A magnifying glass" at bounding box center [94, 29] width 30 height 34
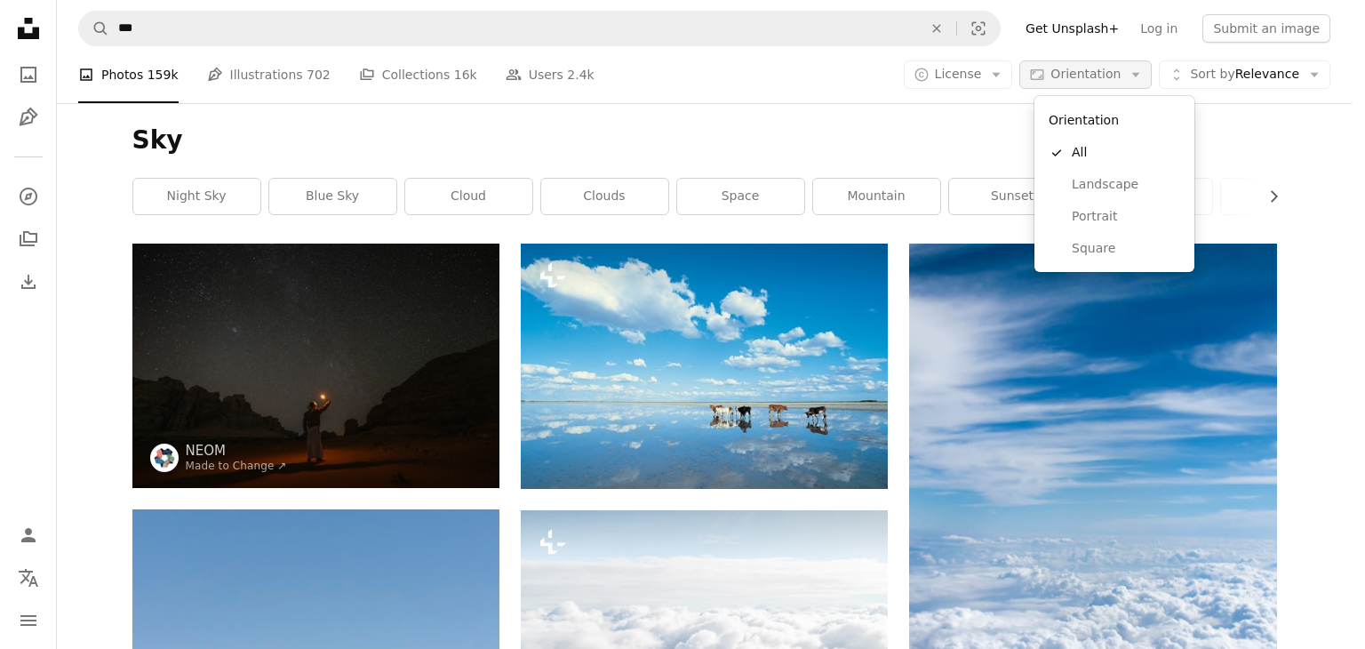
click at [1066, 68] on span "Orientation" at bounding box center [1085, 74] width 70 height 14
click at [1125, 223] on span "Portrait" at bounding box center [1126, 217] width 108 height 18
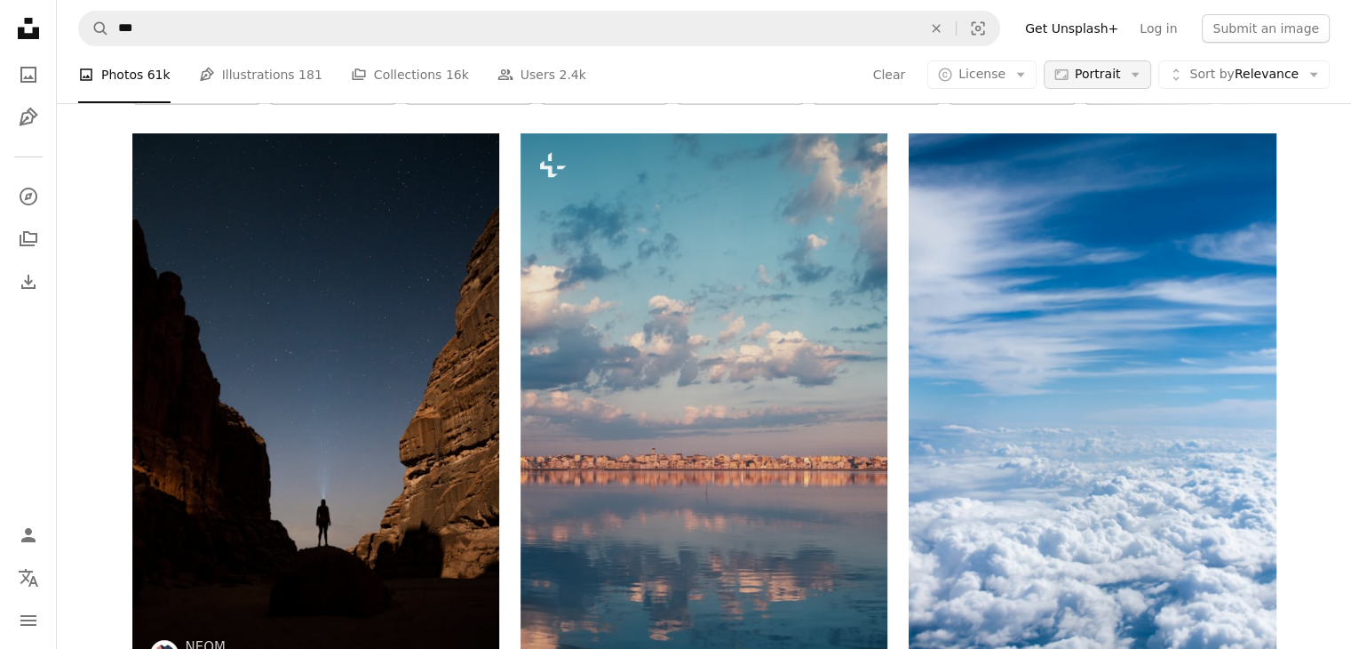
scroll to position [110, 0]
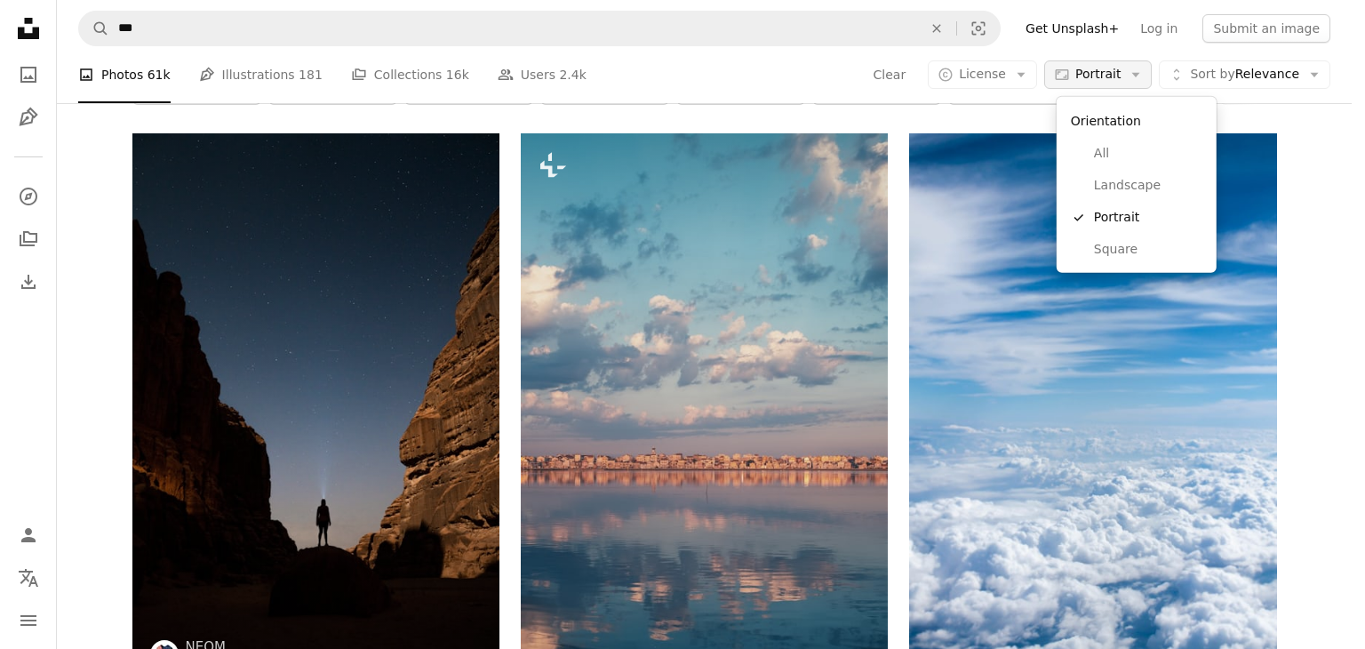
click at [1103, 71] on span "Portrait" at bounding box center [1097, 75] width 45 height 18
click at [1137, 186] on span "Landscape" at bounding box center [1148, 186] width 108 height 18
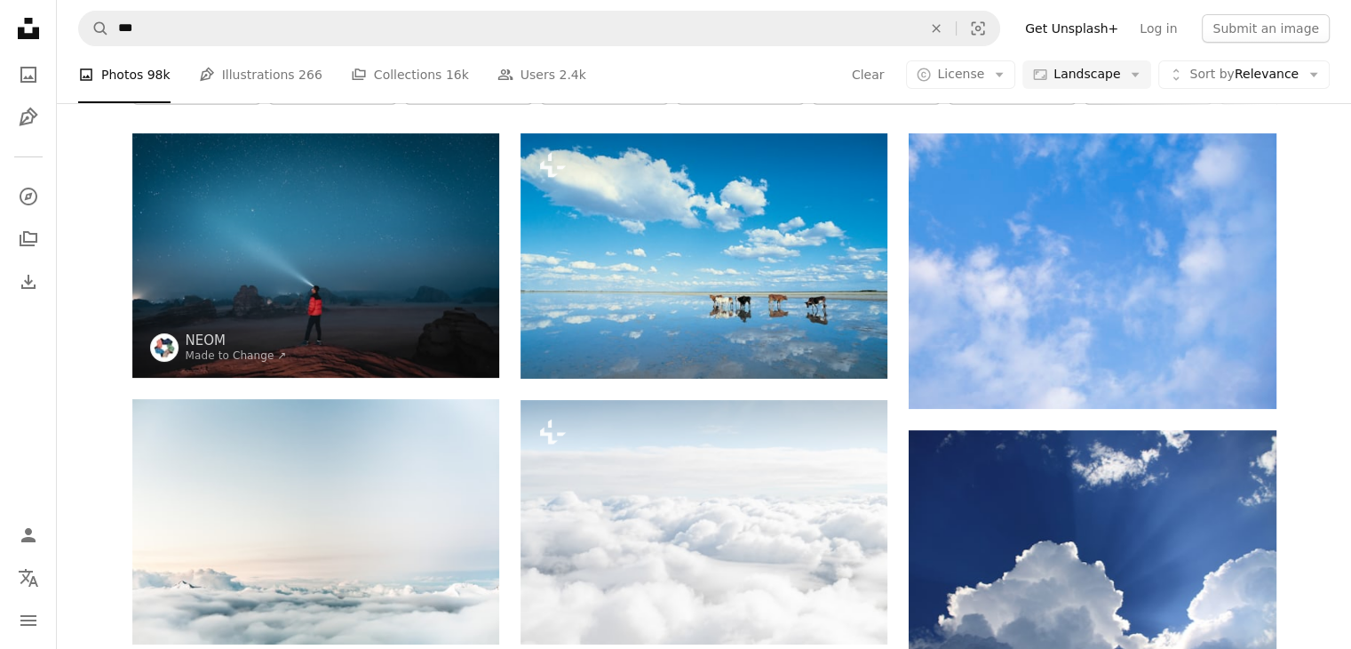
scroll to position [7010, 0]
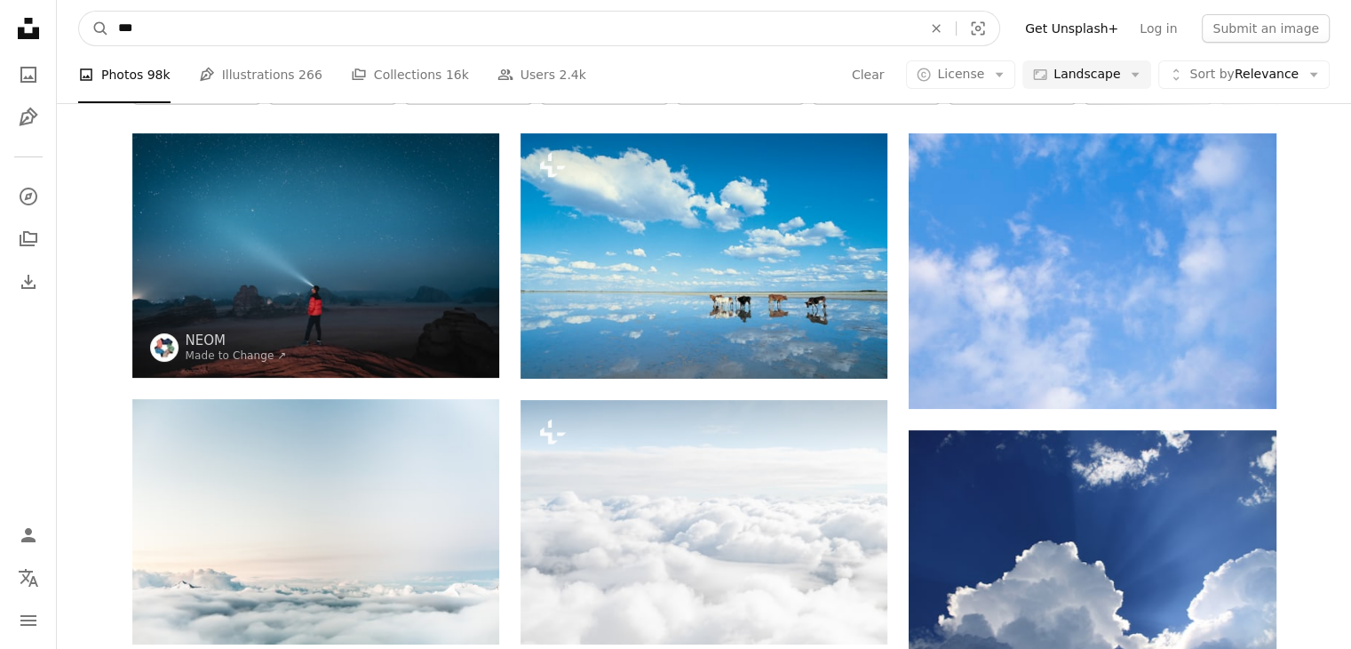
click at [565, 26] on input "***" at bounding box center [513, 29] width 808 height 34
type input "*"
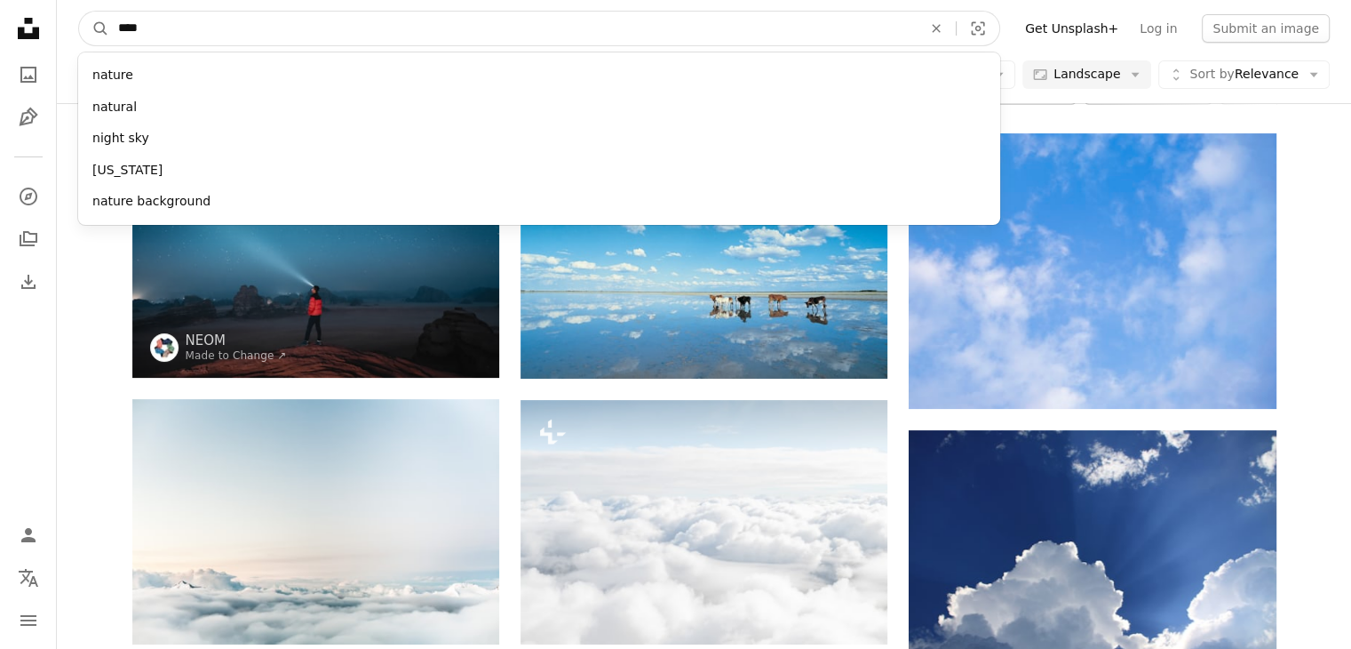
type input "*****"
click button "A magnifying glass" at bounding box center [94, 29] width 30 height 34
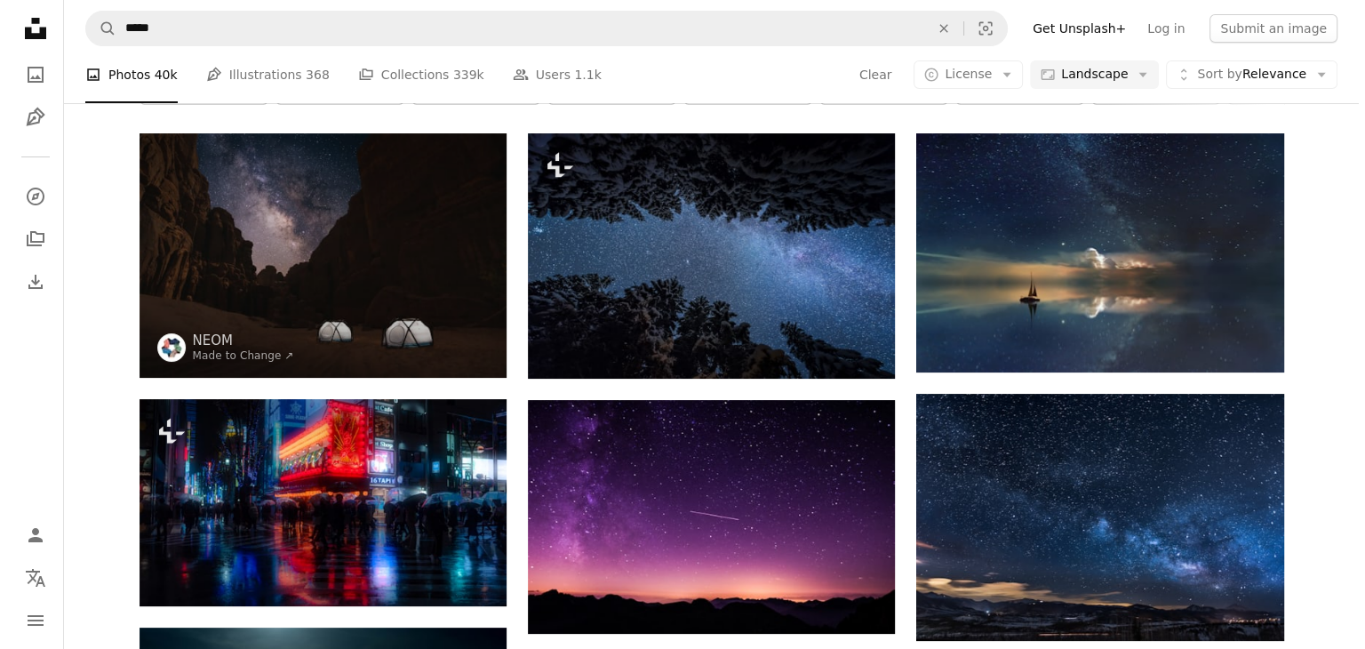
scroll to position [17107, 0]
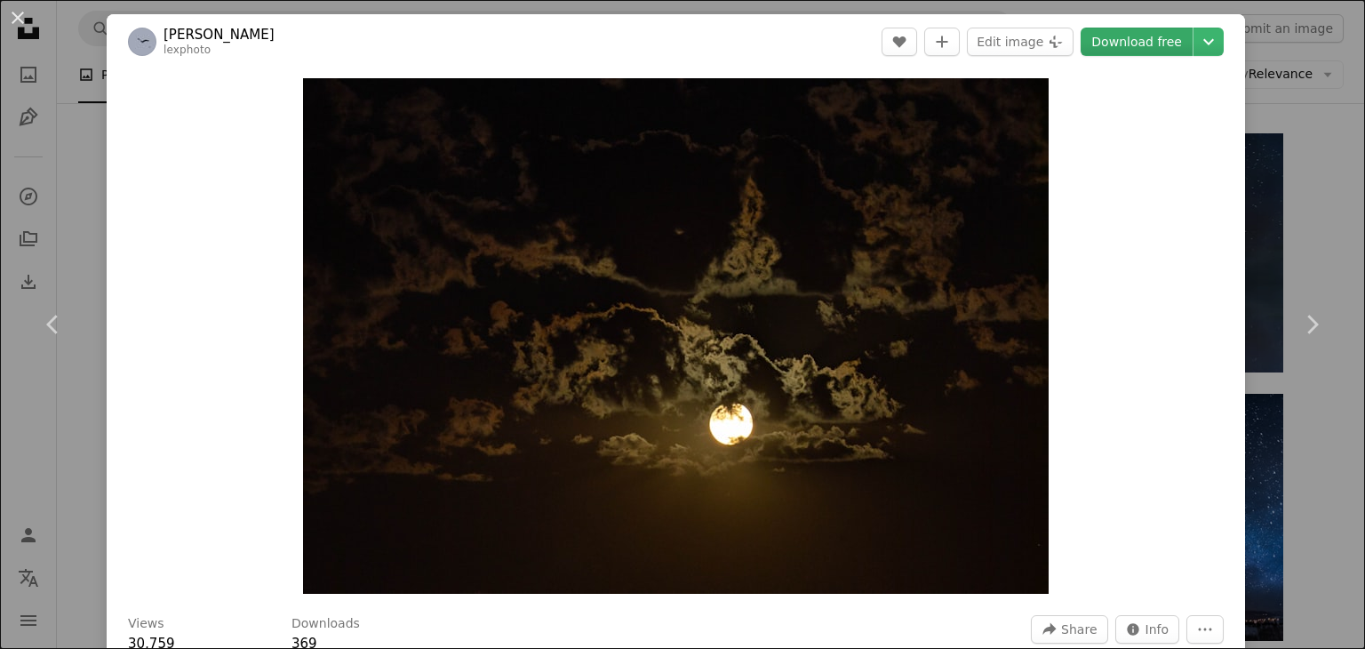
click at [1118, 39] on link "Download free" at bounding box center [1136, 42] width 112 height 28
